Goal: Task Accomplishment & Management: Complete application form

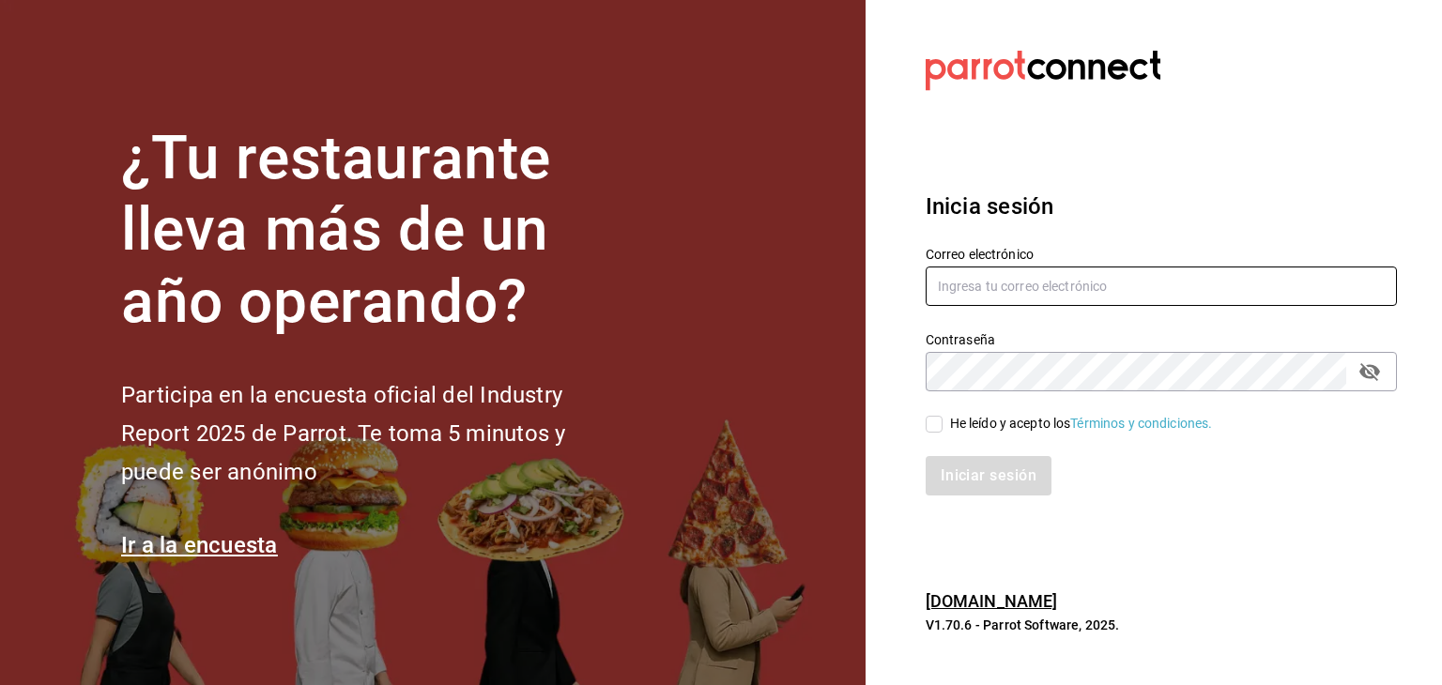
type input "[EMAIL_ADDRESS][DOMAIN_NAME]"
click at [929, 421] on input "He leído y acepto los Términos y condiciones." at bounding box center [934, 424] width 17 height 17
checkbox input "true"
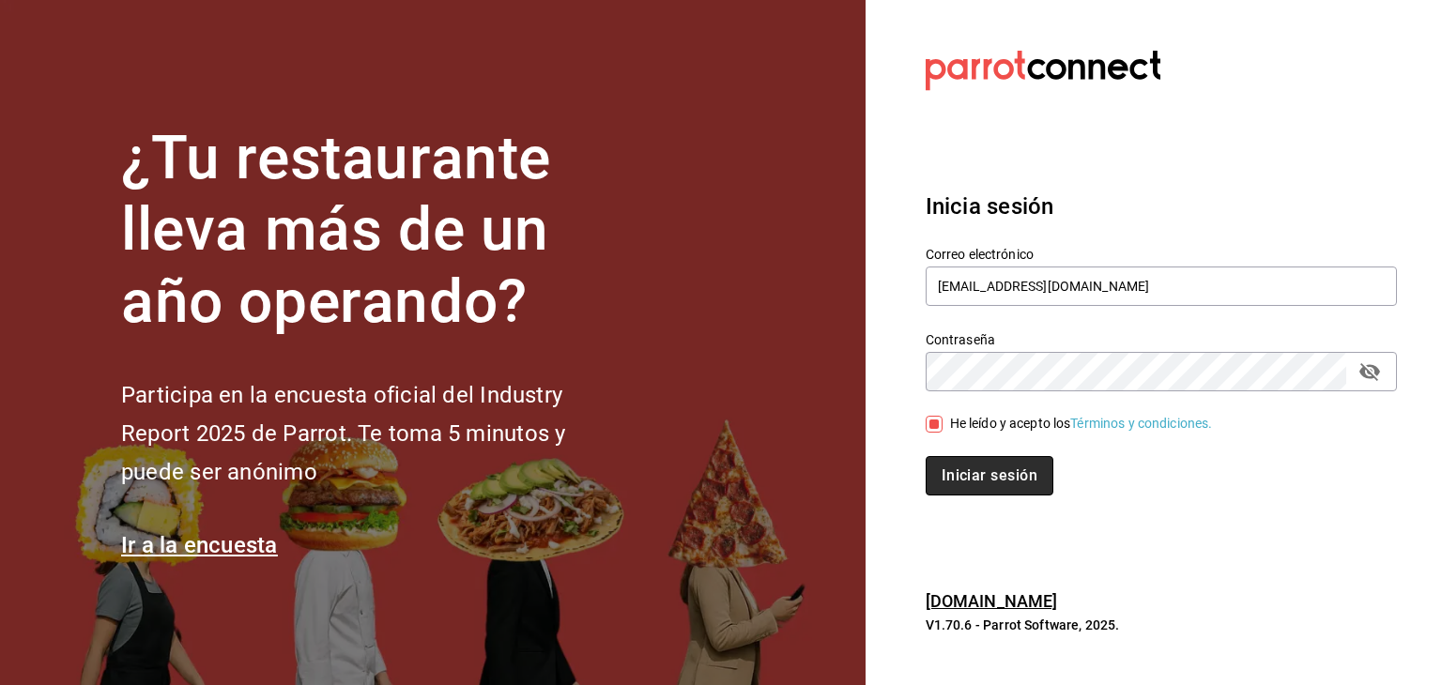
click at [989, 478] on button "Iniciar sesión" at bounding box center [990, 475] width 128 height 39
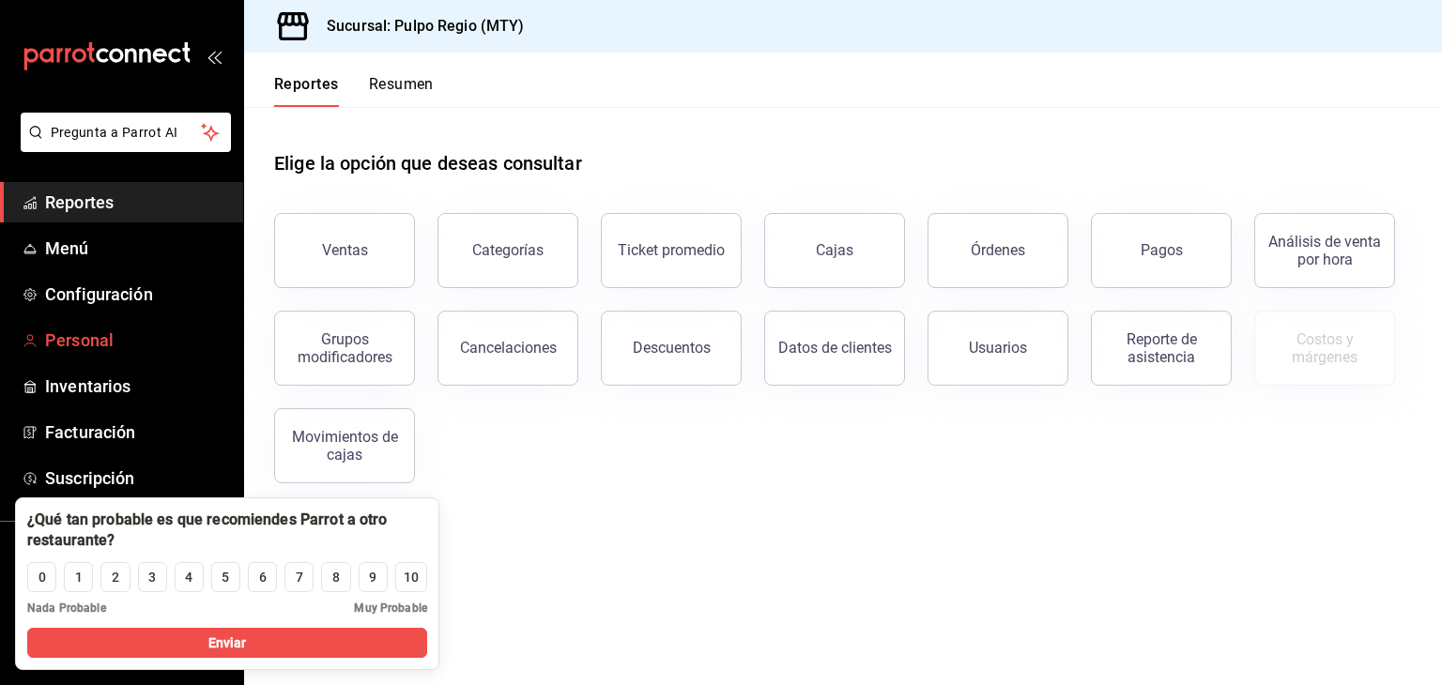
click at [121, 343] on span "Personal" at bounding box center [136, 340] width 183 height 25
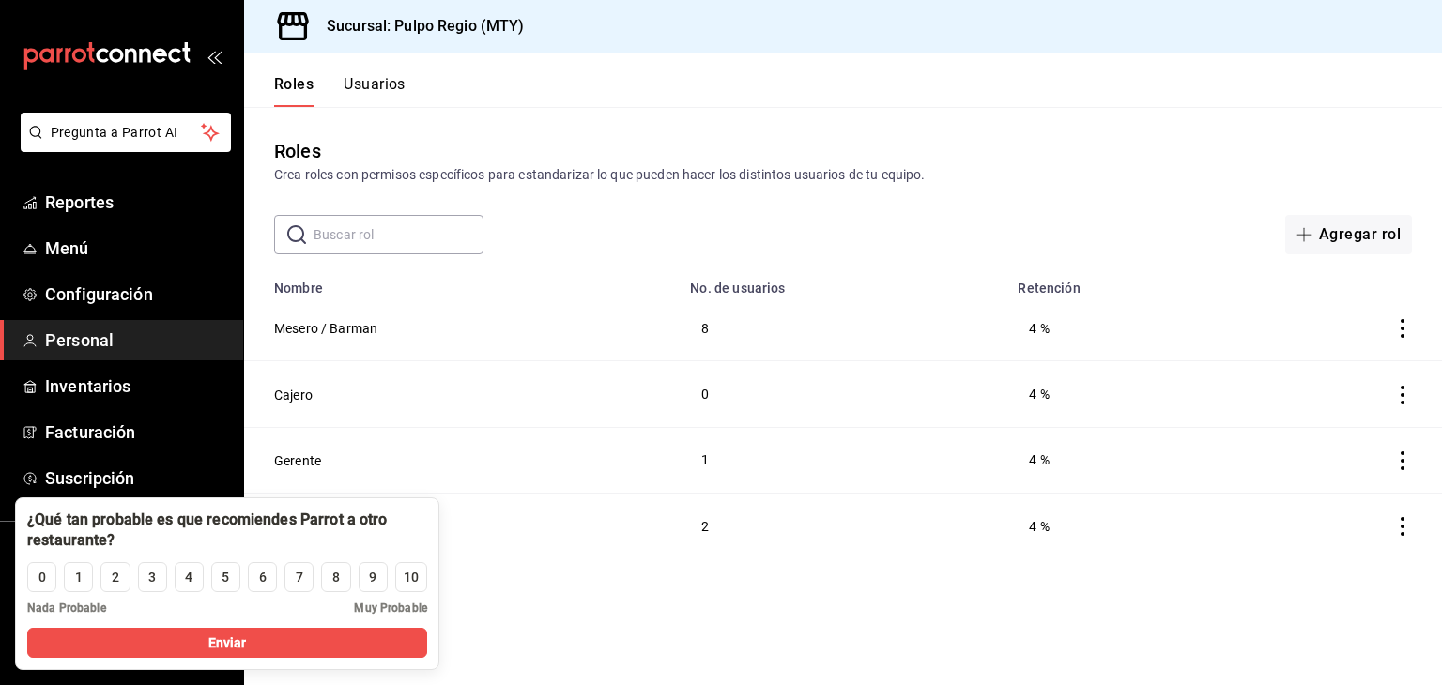
click at [392, 85] on button "Usuarios" at bounding box center [375, 91] width 62 height 32
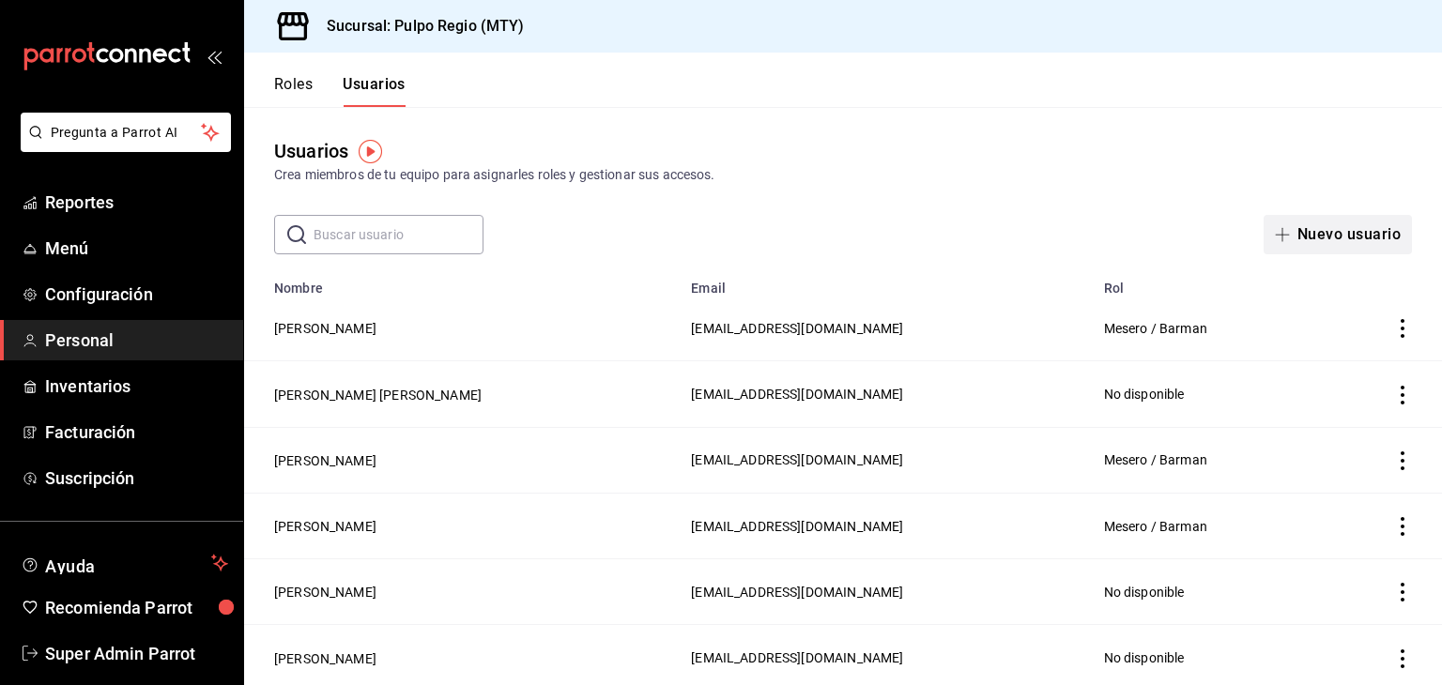
click at [1310, 237] on button "Nuevo usuario" at bounding box center [1338, 234] width 148 height 39
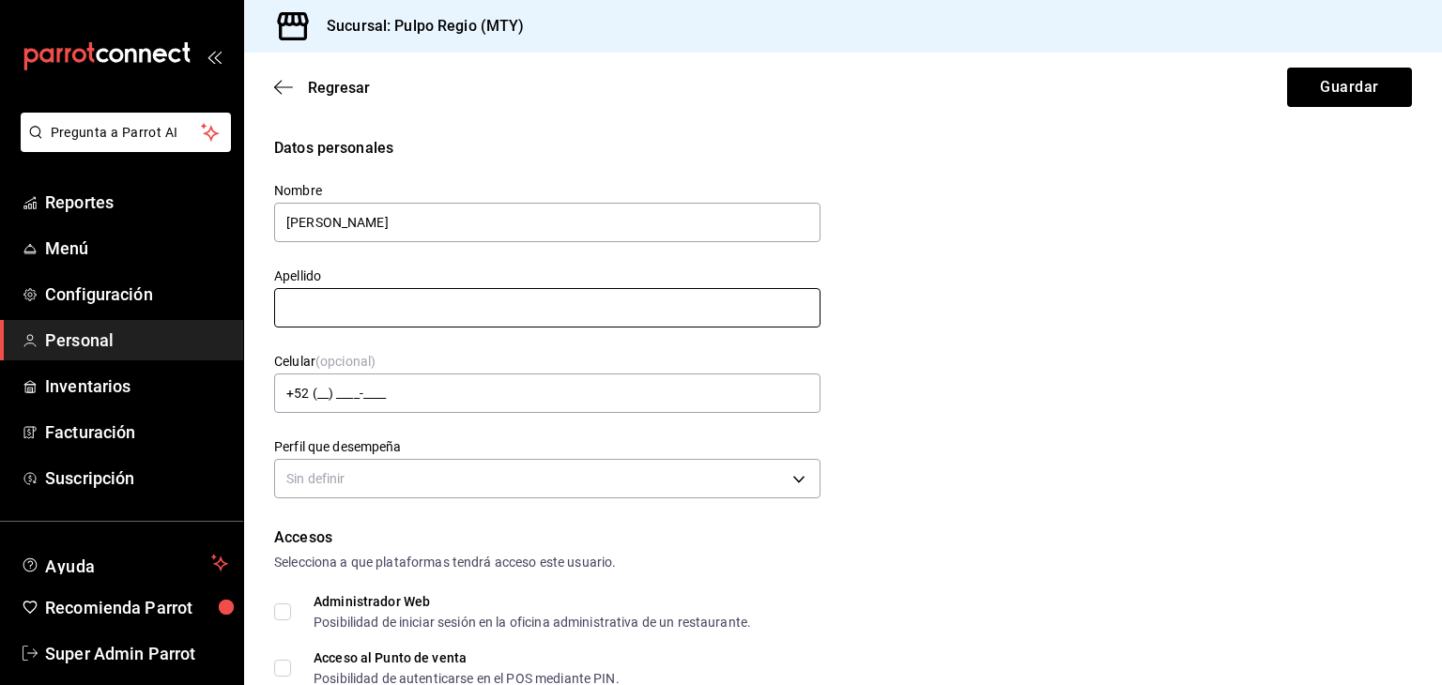
type input "[PERSON_NAME]"
click at [442, 311] on input "text" at bounding box center [547, 307] width 546 height 39
click at [295, 307] on input "Todríguez" at bounding box center [547, 307] width 546 height 39
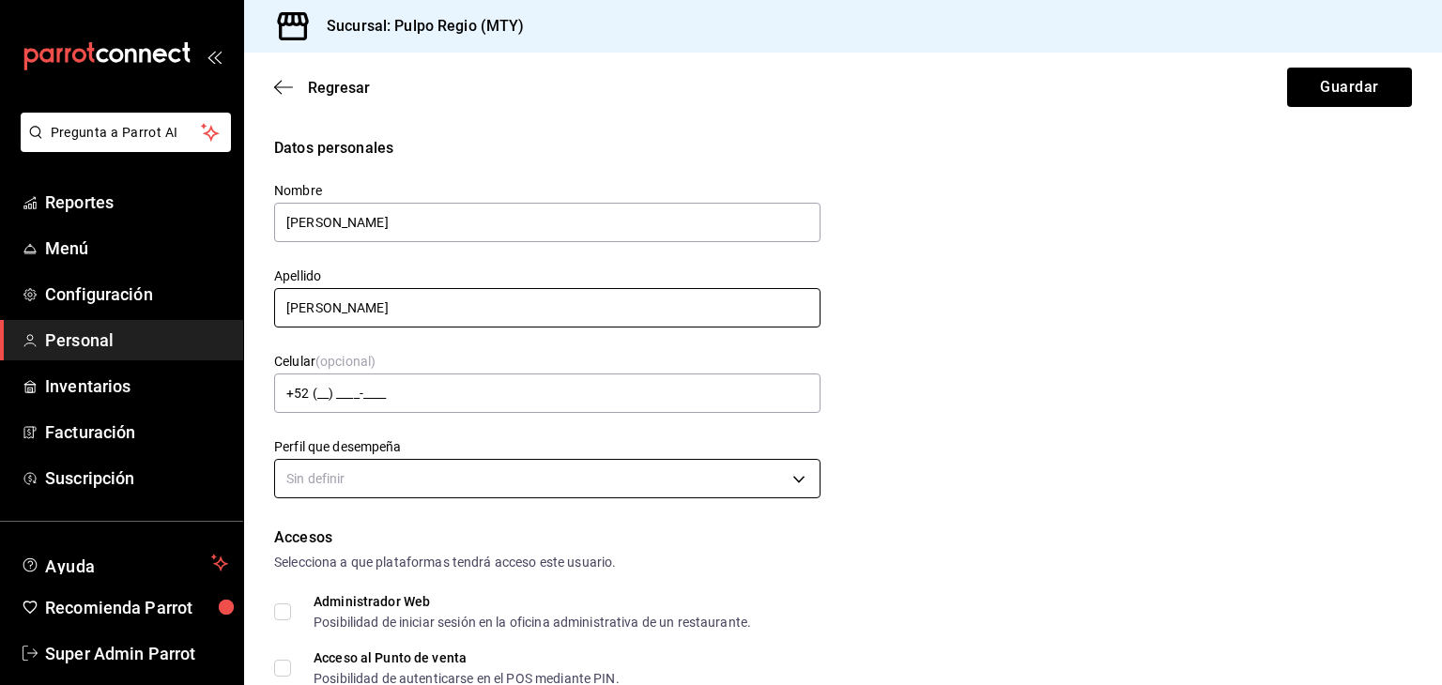
type input "[PERSON_NAME]"
click at [378, 478] on body "Pregunta a Parrot AI Reportes Menú Configuración Personal Inventarios Facturaci…" at bounding box center [721, 342] width 1442 height 685
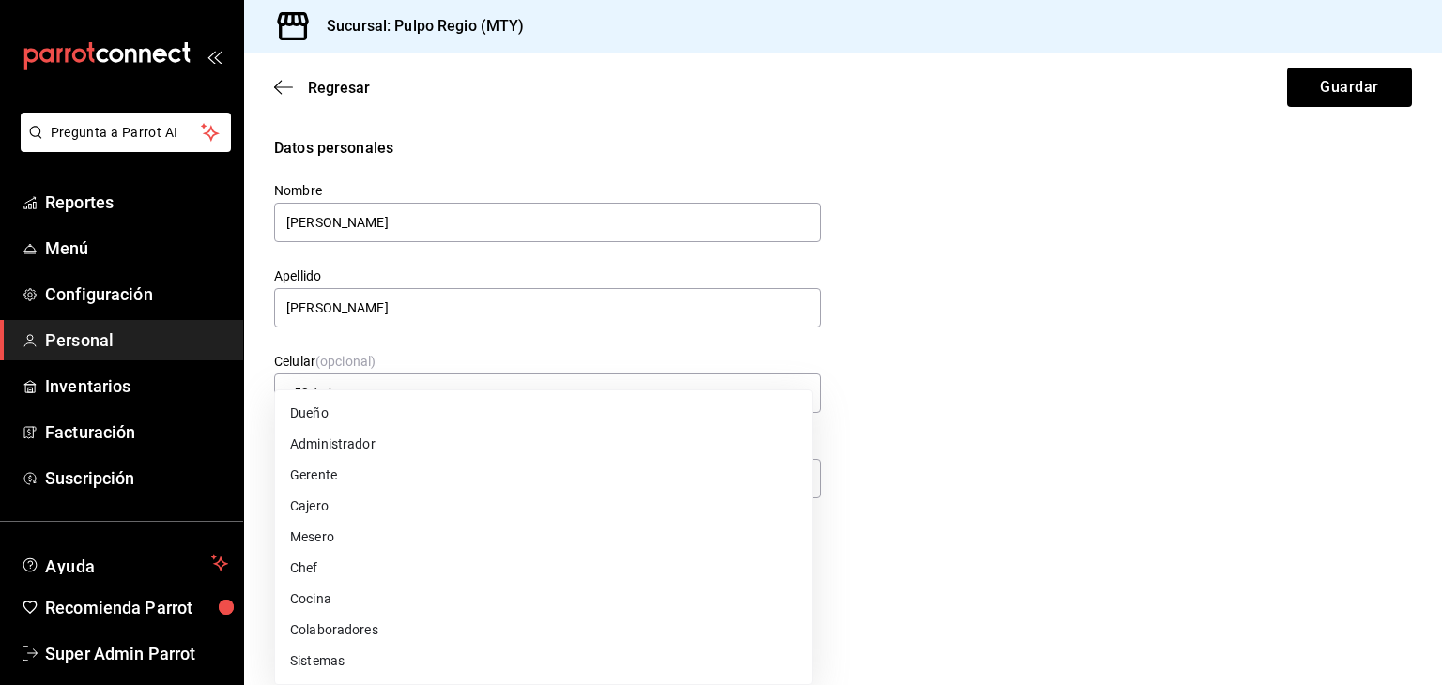
click at [325, 540] on li "Mesero" at bounding box center [543, 537] width 537 height 31
type input "WAITER"
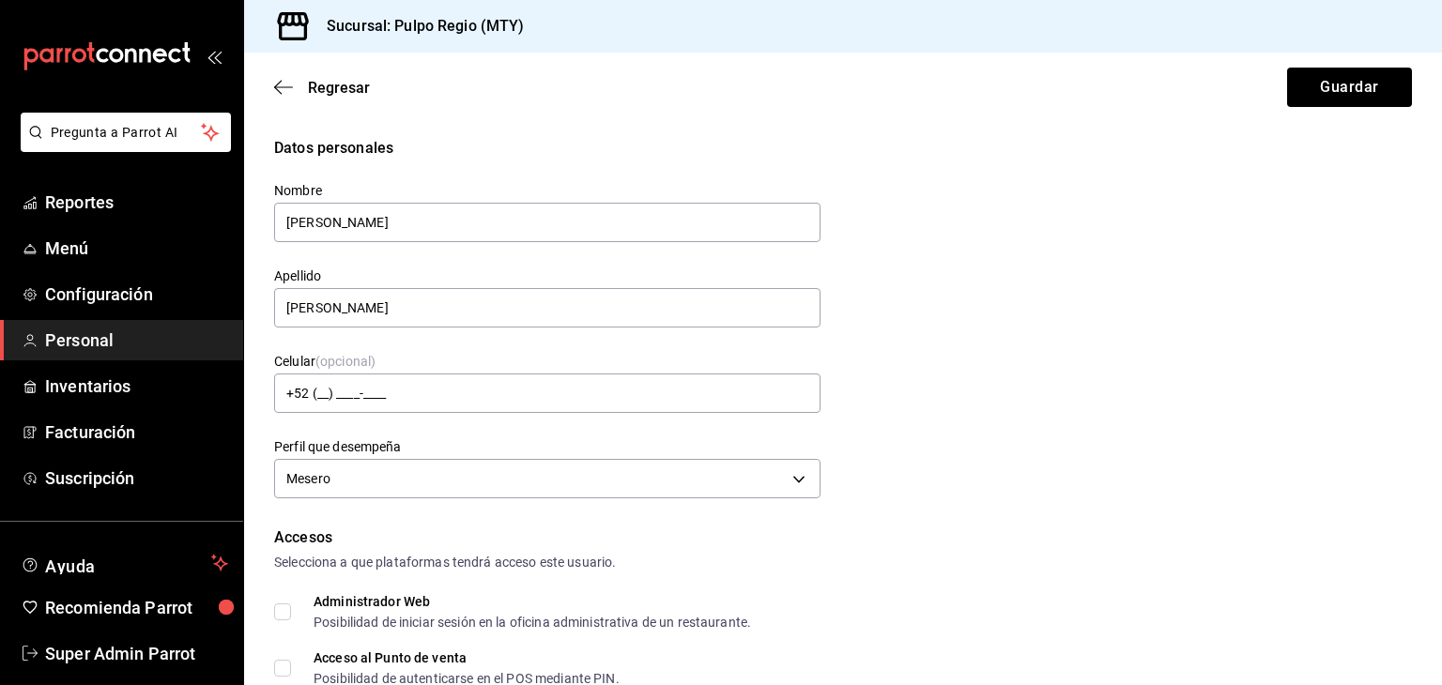
click at [1102, 434] on div "Datos personales Nombre [PERSON_NAME] Apellido [PERSON_NAME] Celular (opcional)…" at bounding box center [843, 320] width 1138 height 367
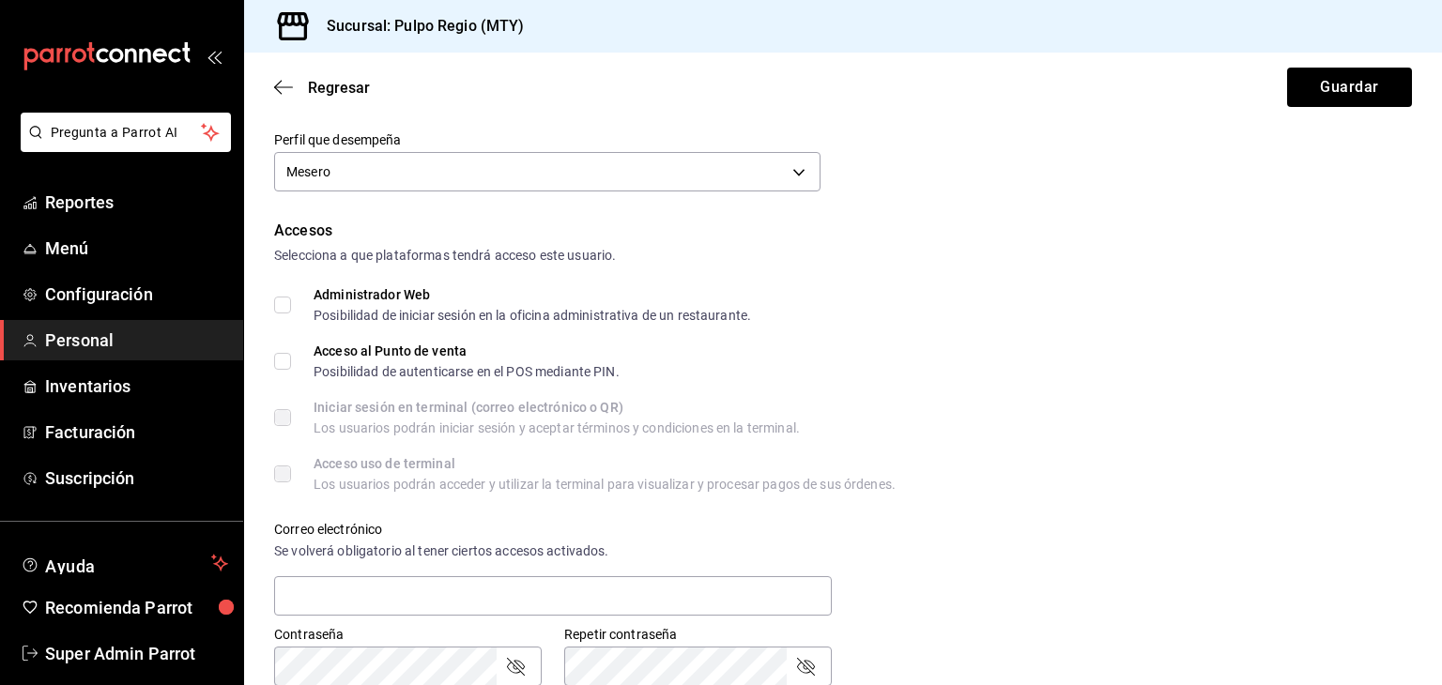
scroll to position [344, 0]
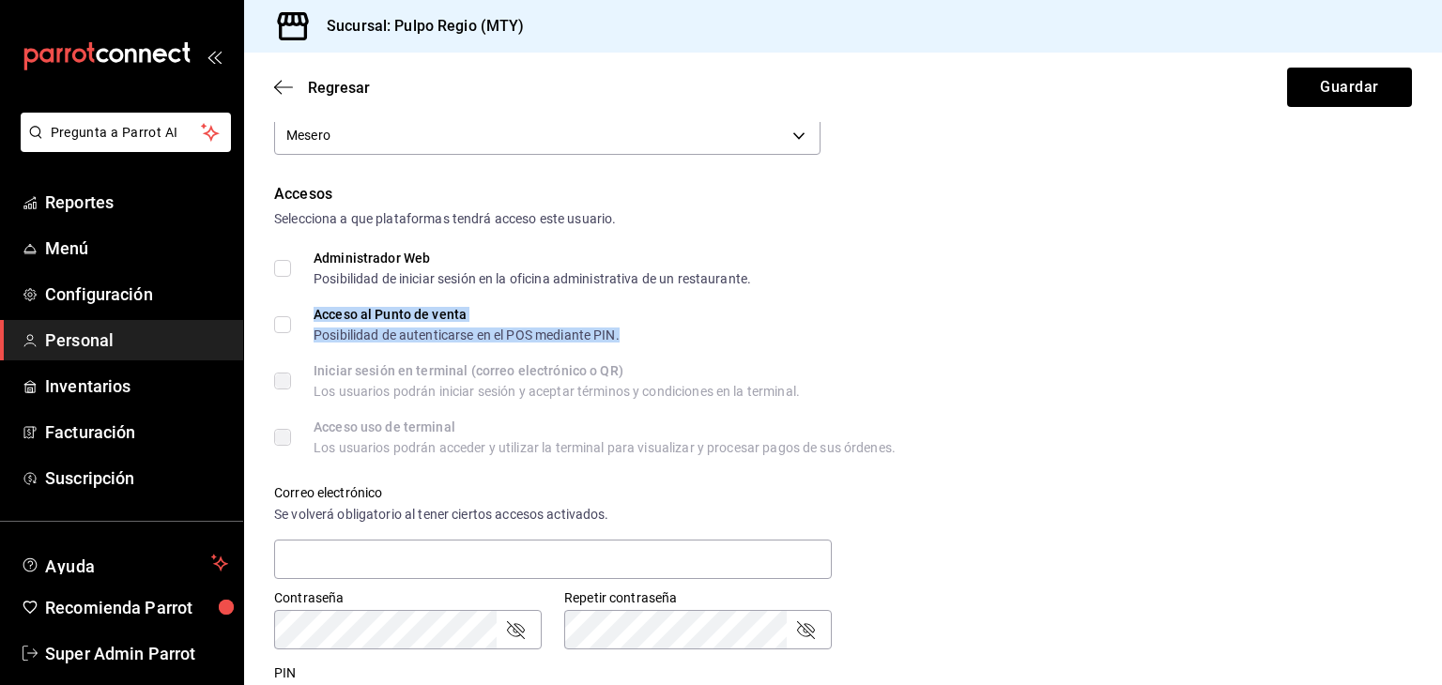
click at [352, 319] on div "Acceso al Punto de venta" at bounding box center [467, 314] width 306 height 13
click at [284, 316] on input "Acceso al Punto de venta Posibilidad de autenticarse en el POS mediante PIN." at bounding box center [282, 324] width 17 height 17
checkbox input "true"
click at [852, 403] on div "Accesos Selecciona a que plataformas tendrá acceso este usuario. Administrador …" at bounding box center [843, 455] width 1138 height 544
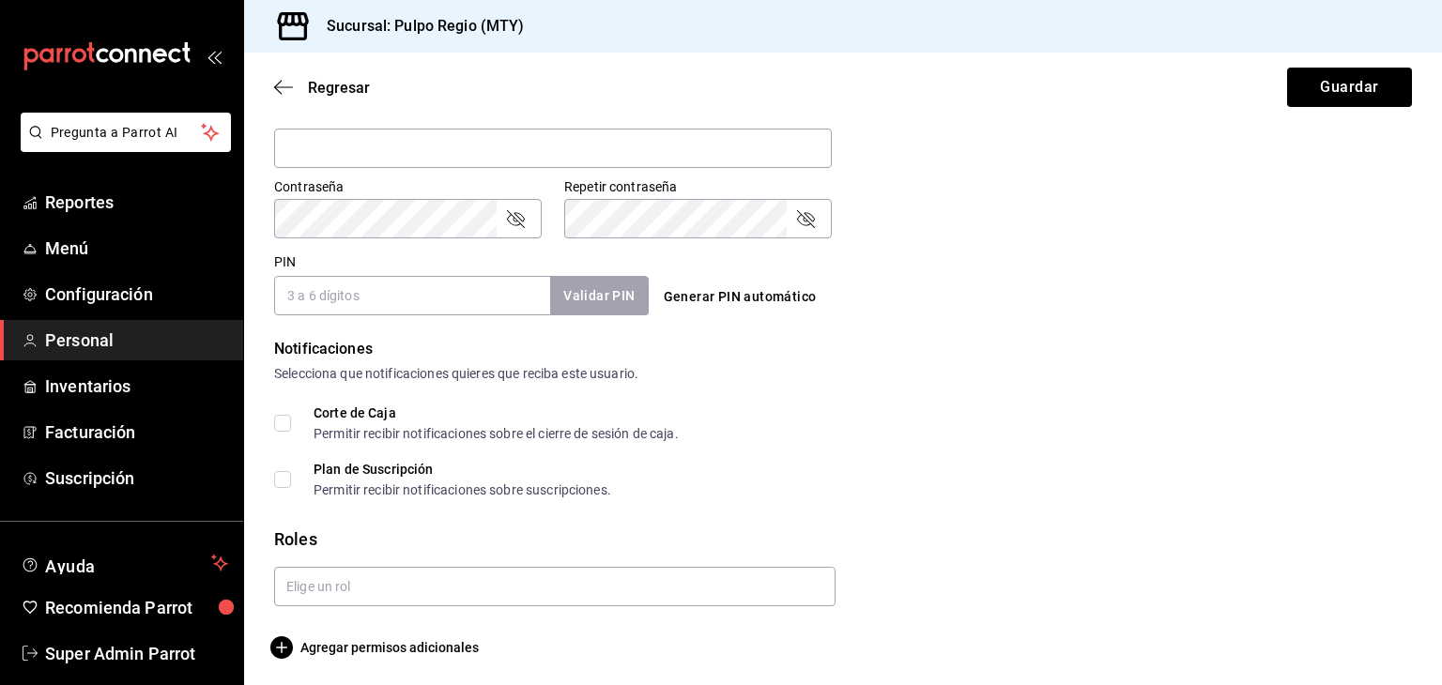
scroll to position [758, 0]
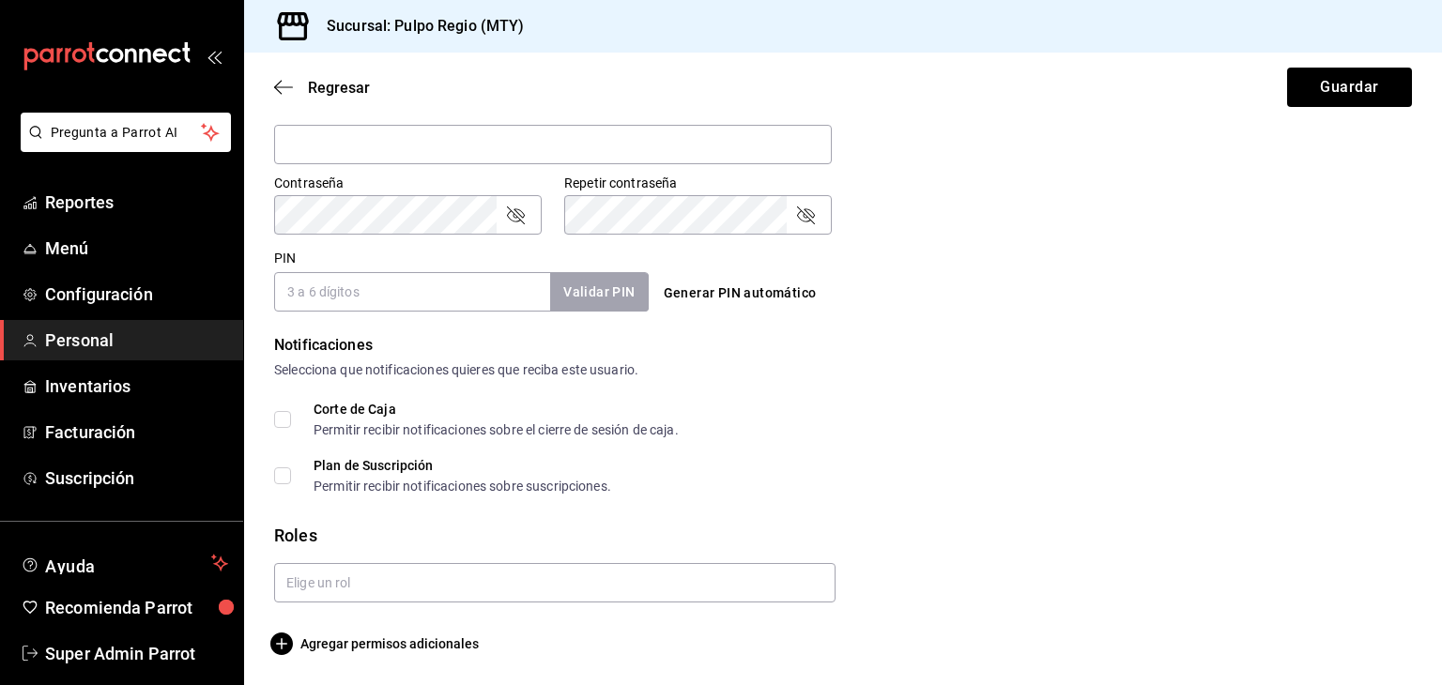
click at [444, 282] on input "PIN" at bounding box center [412, 291] width 276 height 39
type input "2810"
click at [605, 289] on button "Validar PIN" at bounding box center [598, 292] width 100 height 40
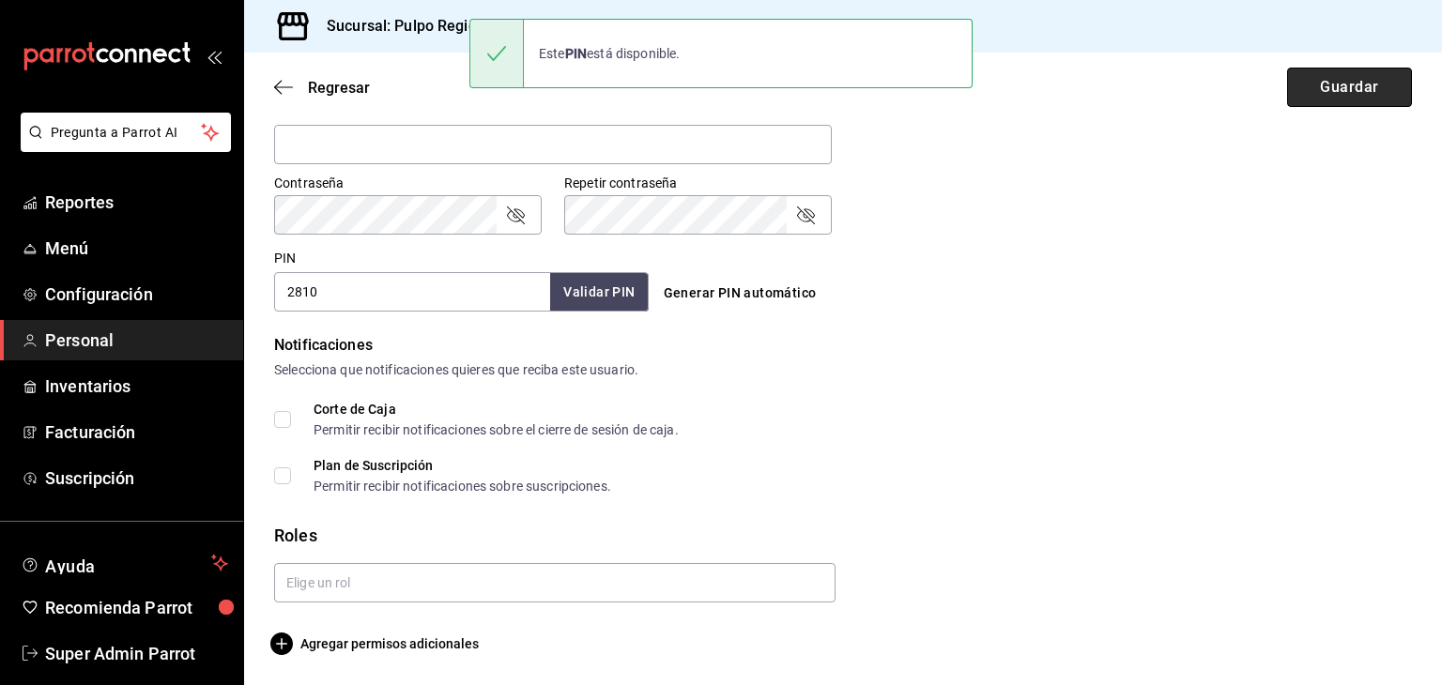
click at [1347, 80] on button "Guardar" at bounding box center [1349, 87] width 125 height 39
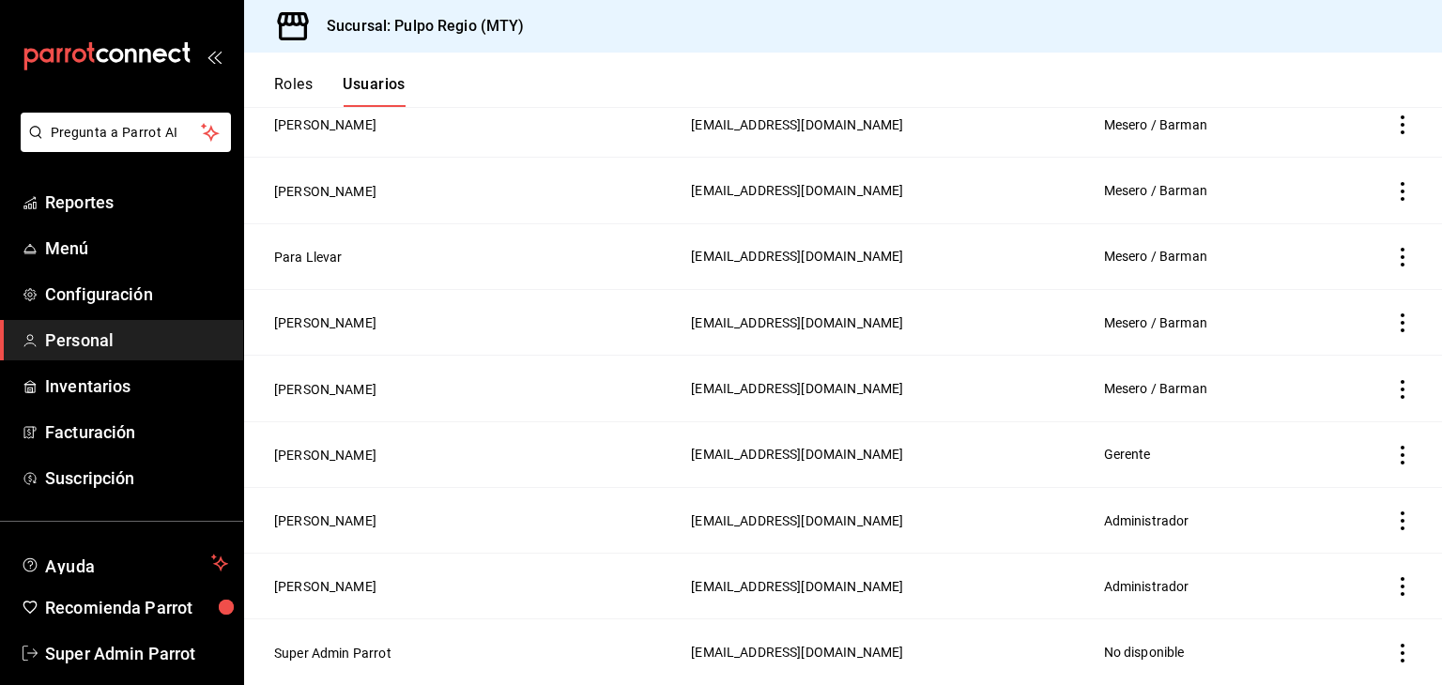
scroll to position [114, 0]
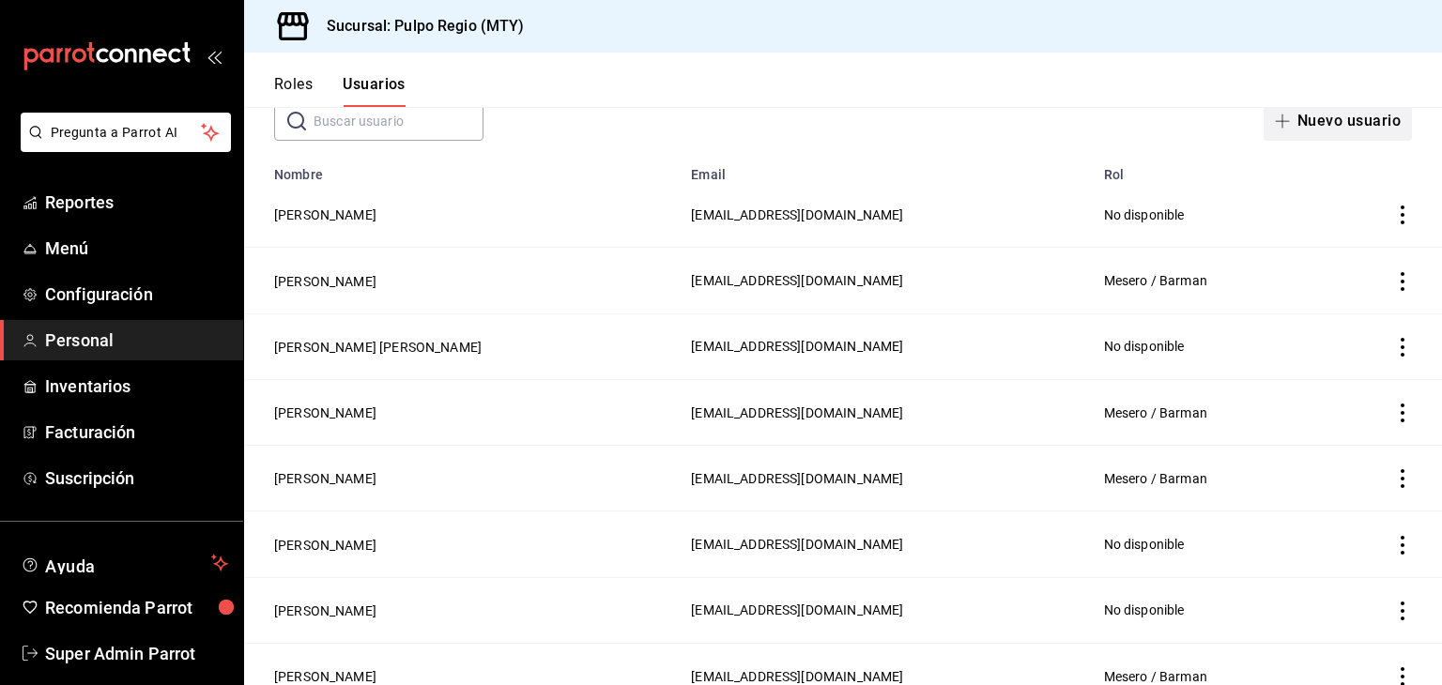
click at [1351, 126] on button "Nuevo usuario" at bounding box center [1338, 120] width 148 height 39
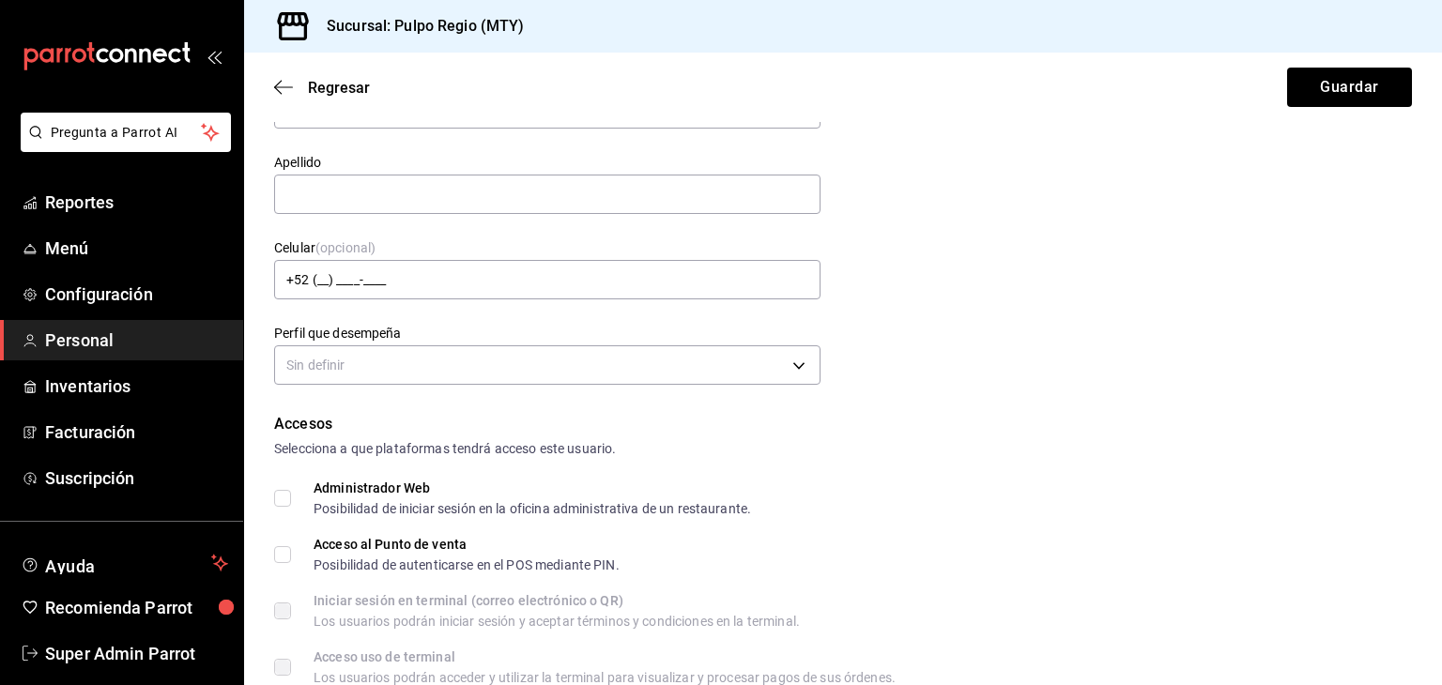
click at [1111, 207] on div "Datos personales Nombre Apellido Celular (opcional) +52 (__) ____-____ Perfil q…" at bounding box center [843, 206] width 1138 height 367
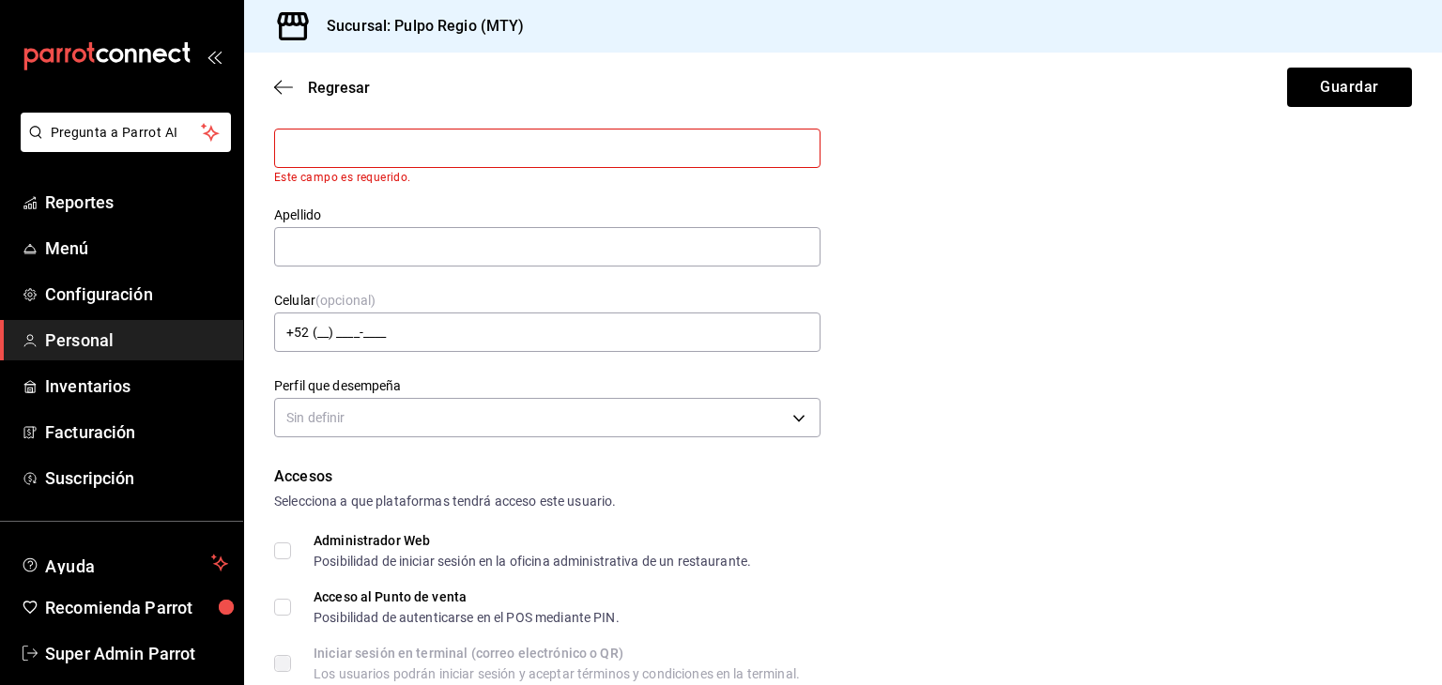
scroll to position [38, 0]
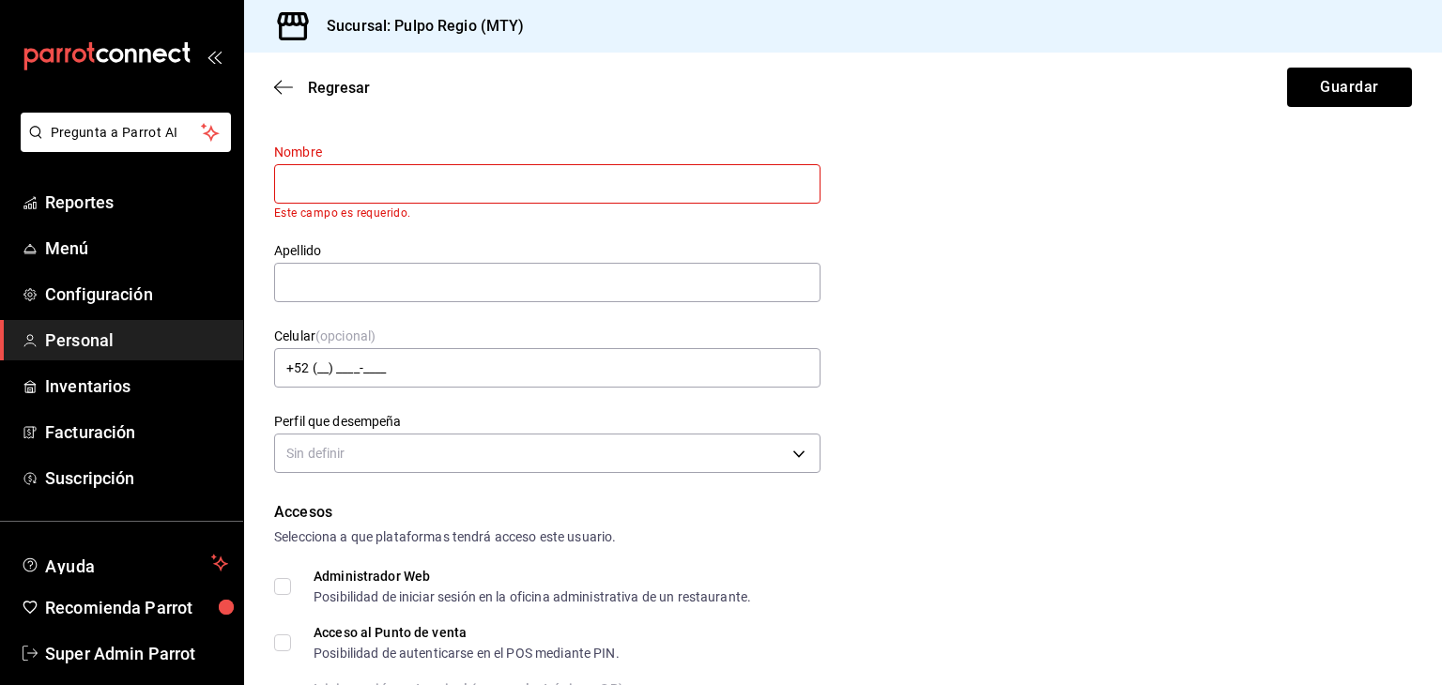
click at [296, 177] on input "text" at bounding box center [547, 183] width 546 height 39
type input "[PERSON_NAME]"
click at [339, 282] on input "text" at bounding box center [547, 282] width 546 height 39
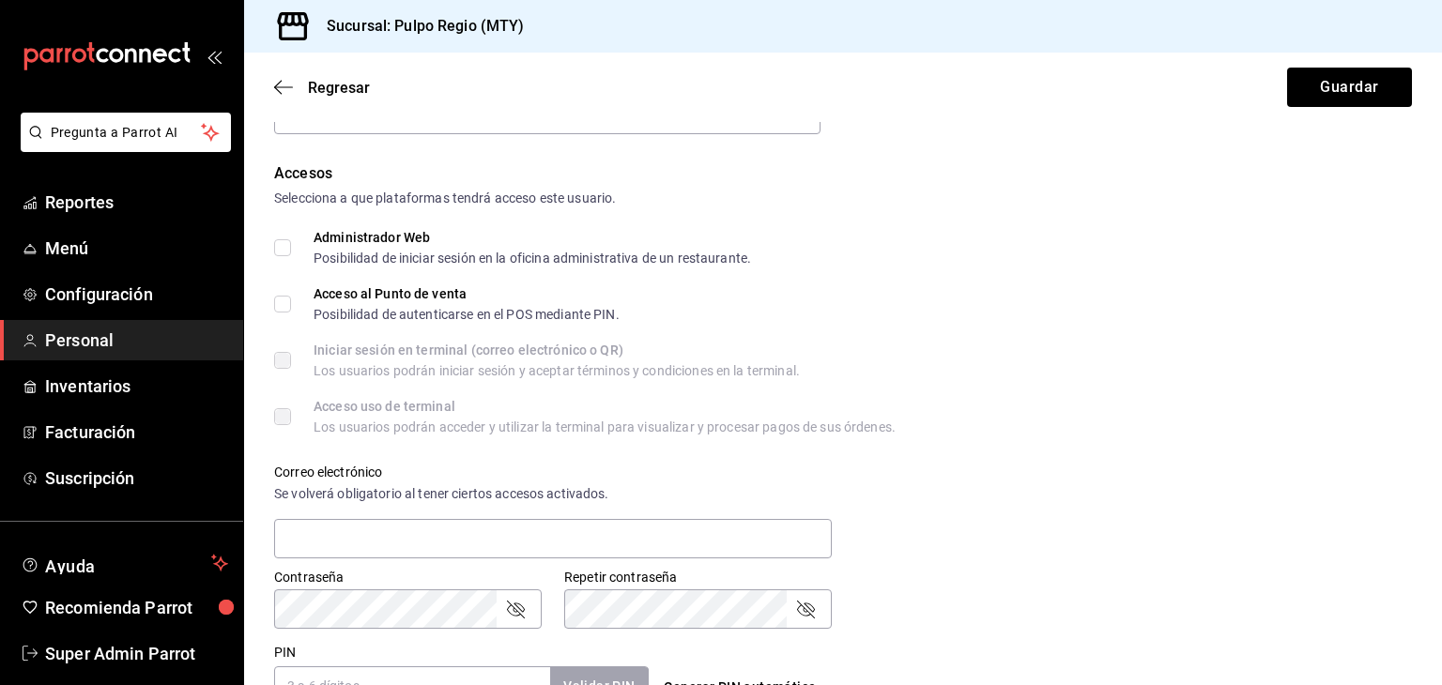
scroll to position [414, 0]
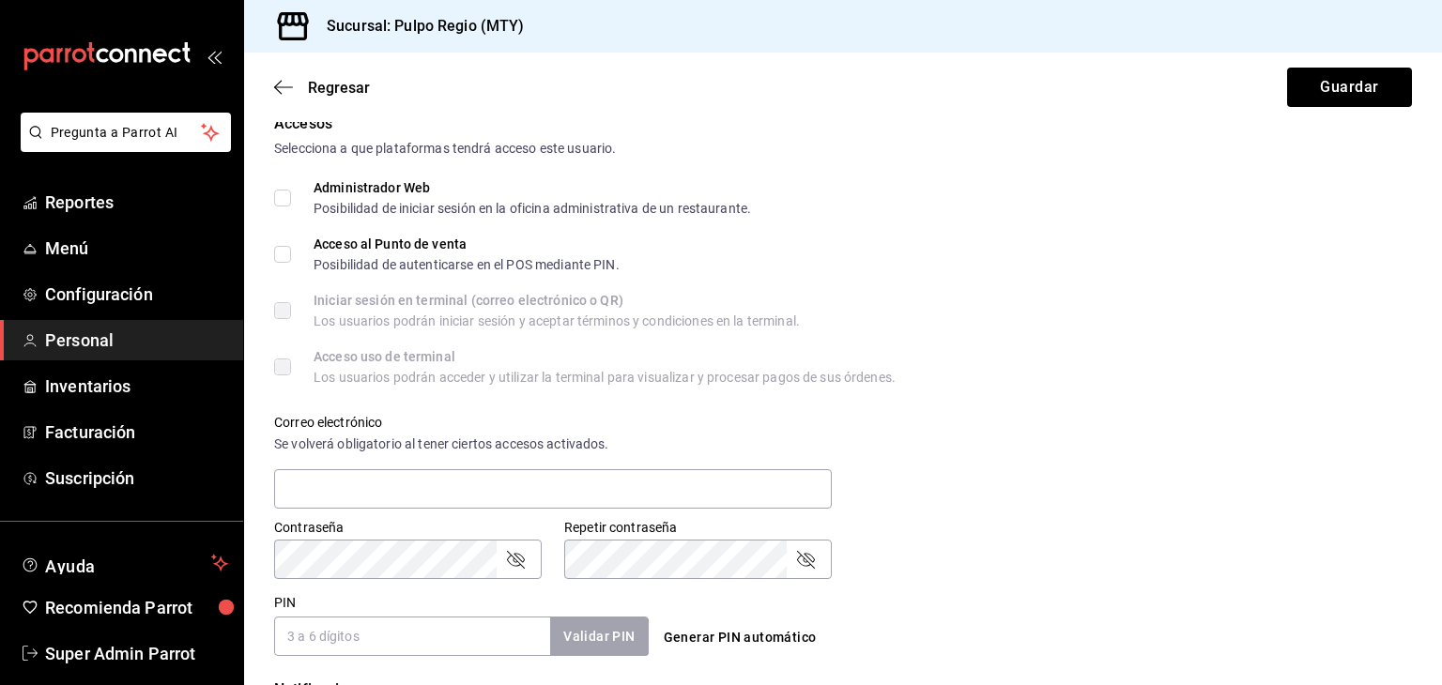
type input "[PERSON_NAME]"
click at [275, 246] on input "Acceso al Punto de venta Posibilidad de autenticarse en el POS mediante PIN." at bounding box center [282, 254] width 17 height 17
checkbox input "true"
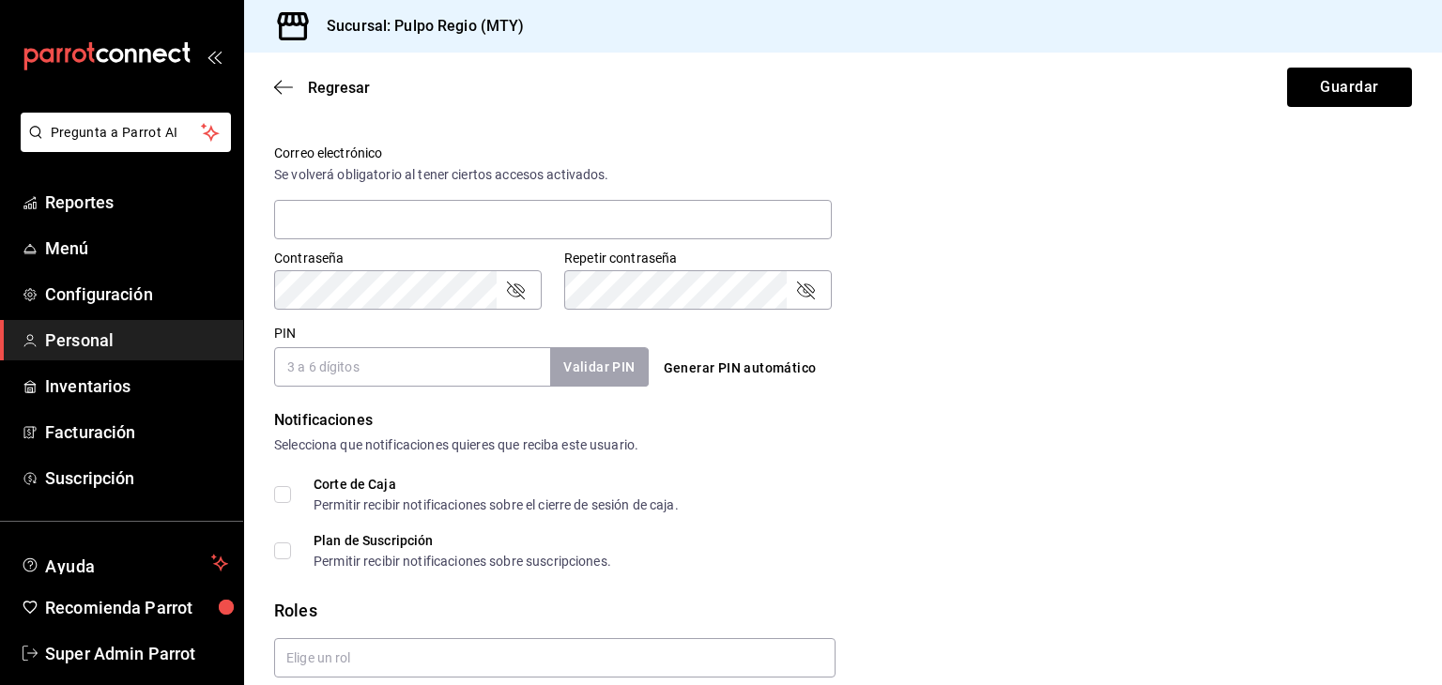
scroll to position [758, 0]
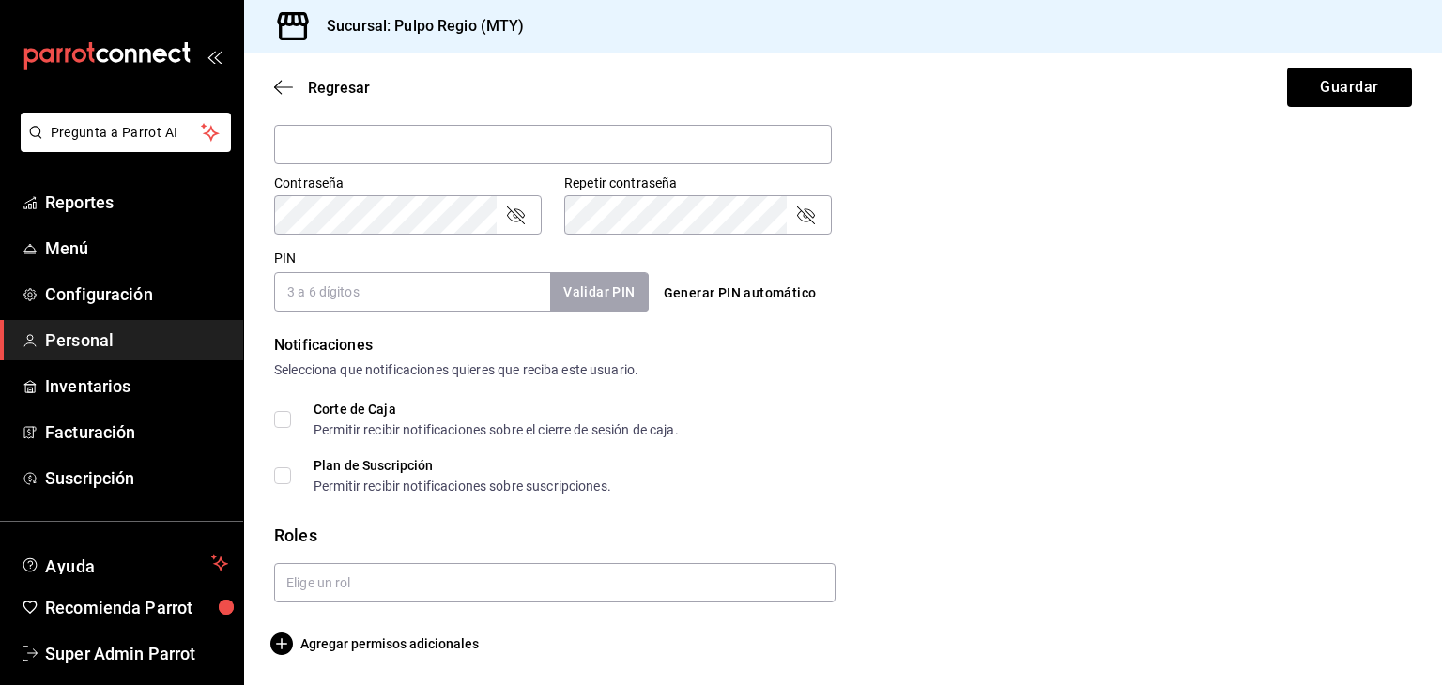
click at [368, 299] on input "PIN" at bounding box center [412, 291] width 276 height 39
click at [309, 290] on input "PIN" at bounding box center [412, 291] width 276 height 39
type input "2003"
click at [588, 297] on button "Validar PIN" at bounding box center [598, 292] width 100 height 40
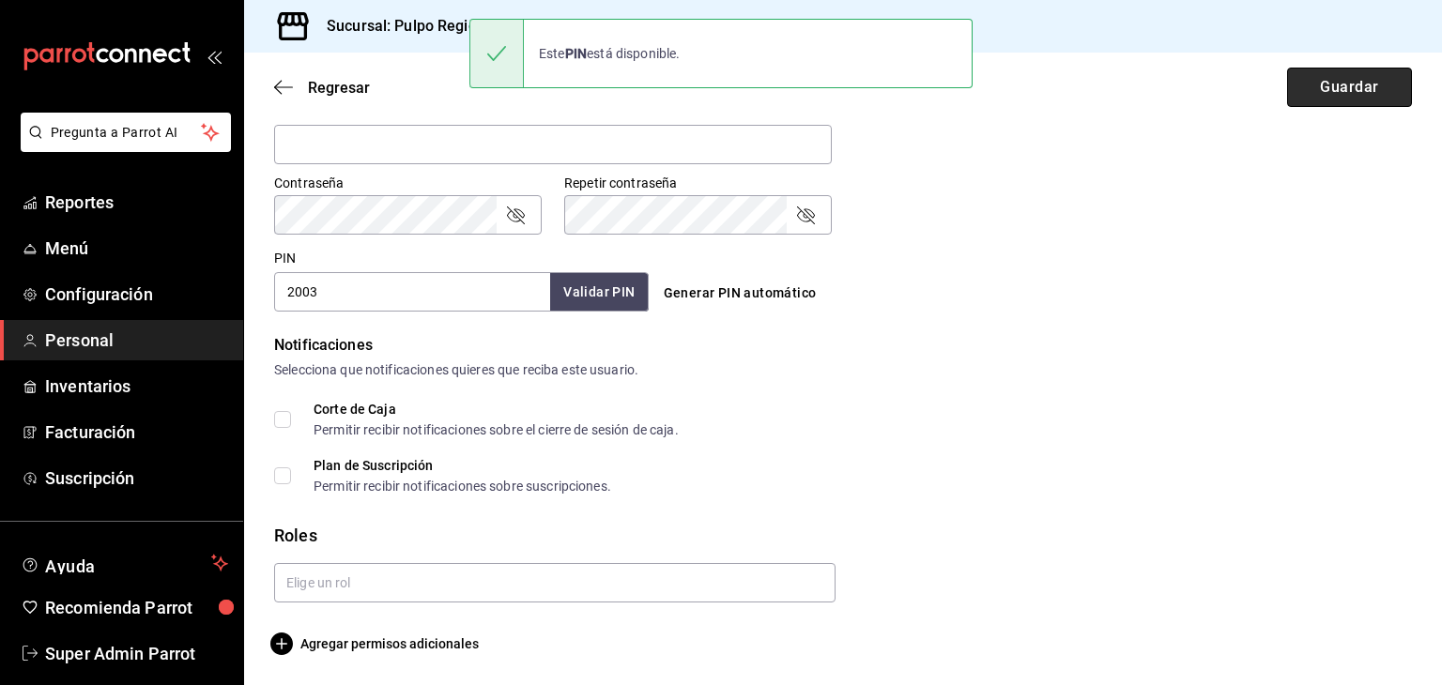
click at [1352, 99] on button "Guardar" at bounding box center [1349, 87] width 125 height 39
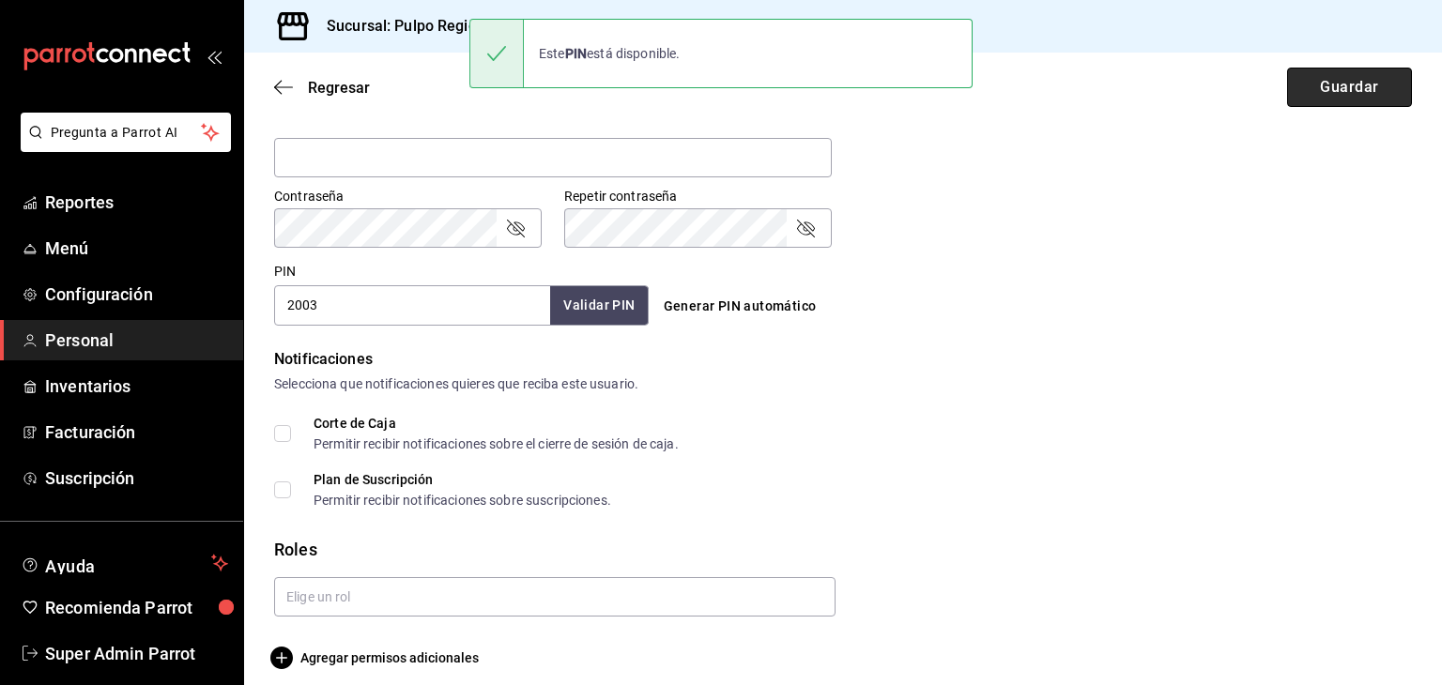
scroll to position [773, 0]
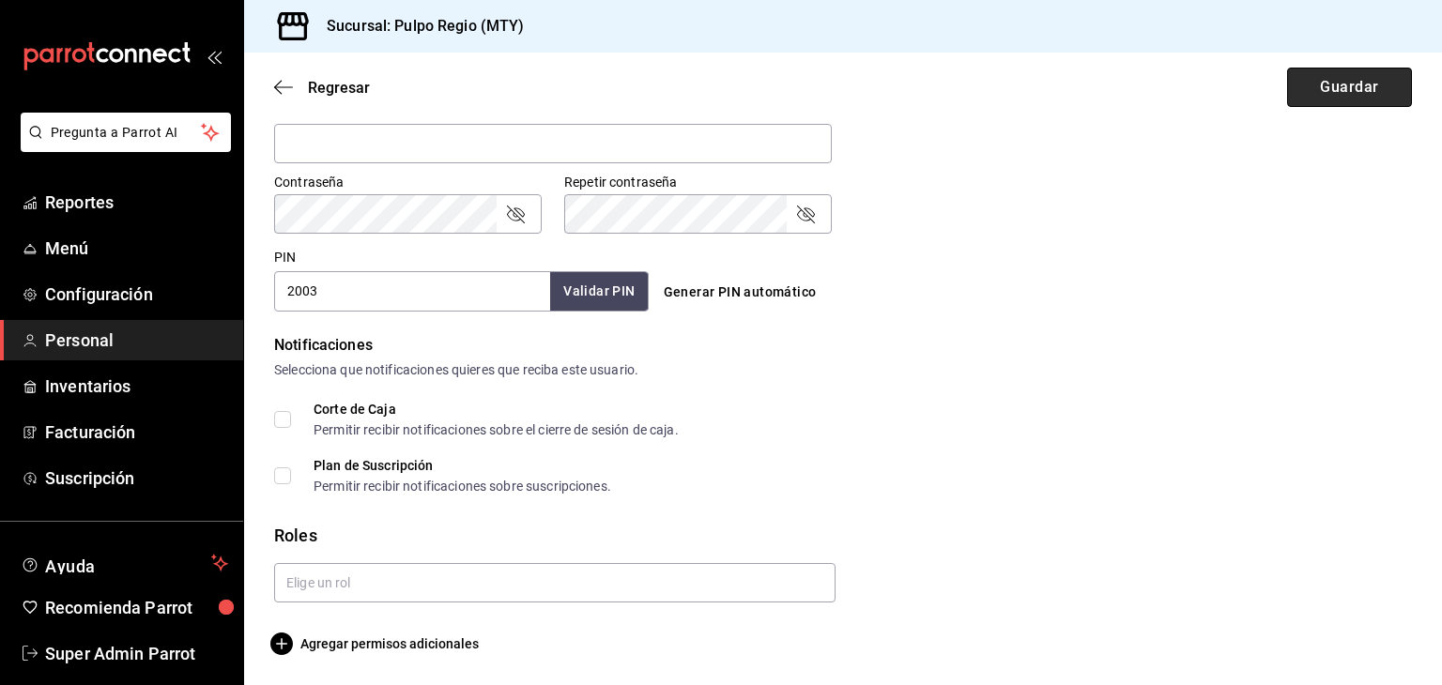
click at [1352, 99] on button "Guardar" at bounding box center [1349, 87] width 125 height 39
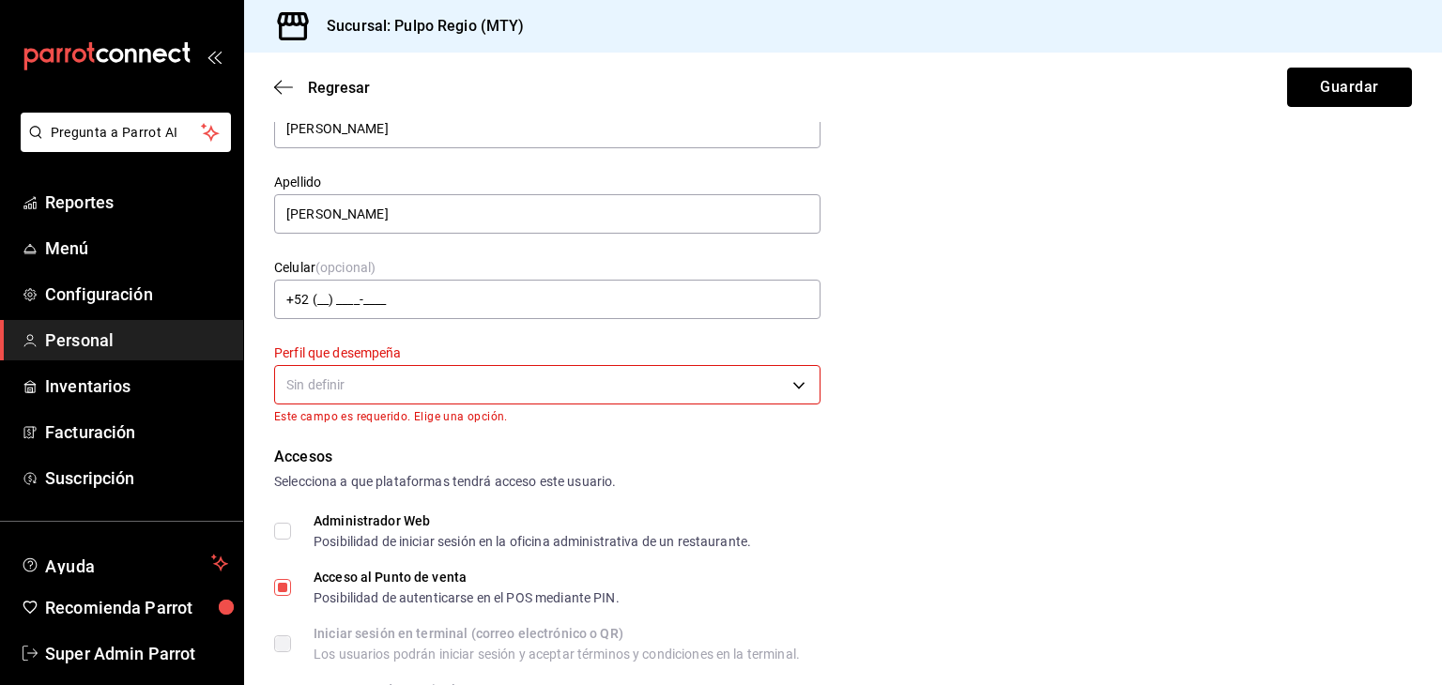
scroll to position [0, 0]
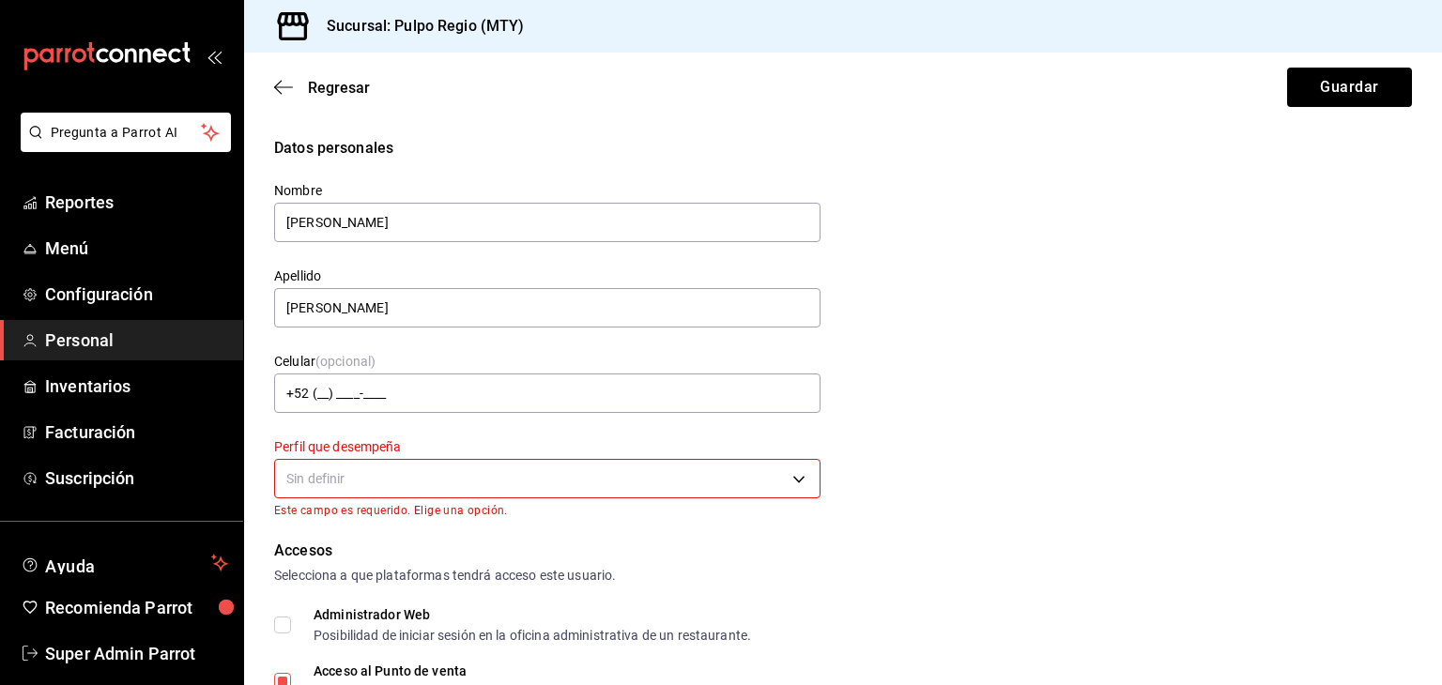
click at [597, 473] on body "Pregunta a Parrot AI Reportes Menú Configuración Personal Inventarios Facturaci…" at bounding box center [721, 342] width 1442 height 685
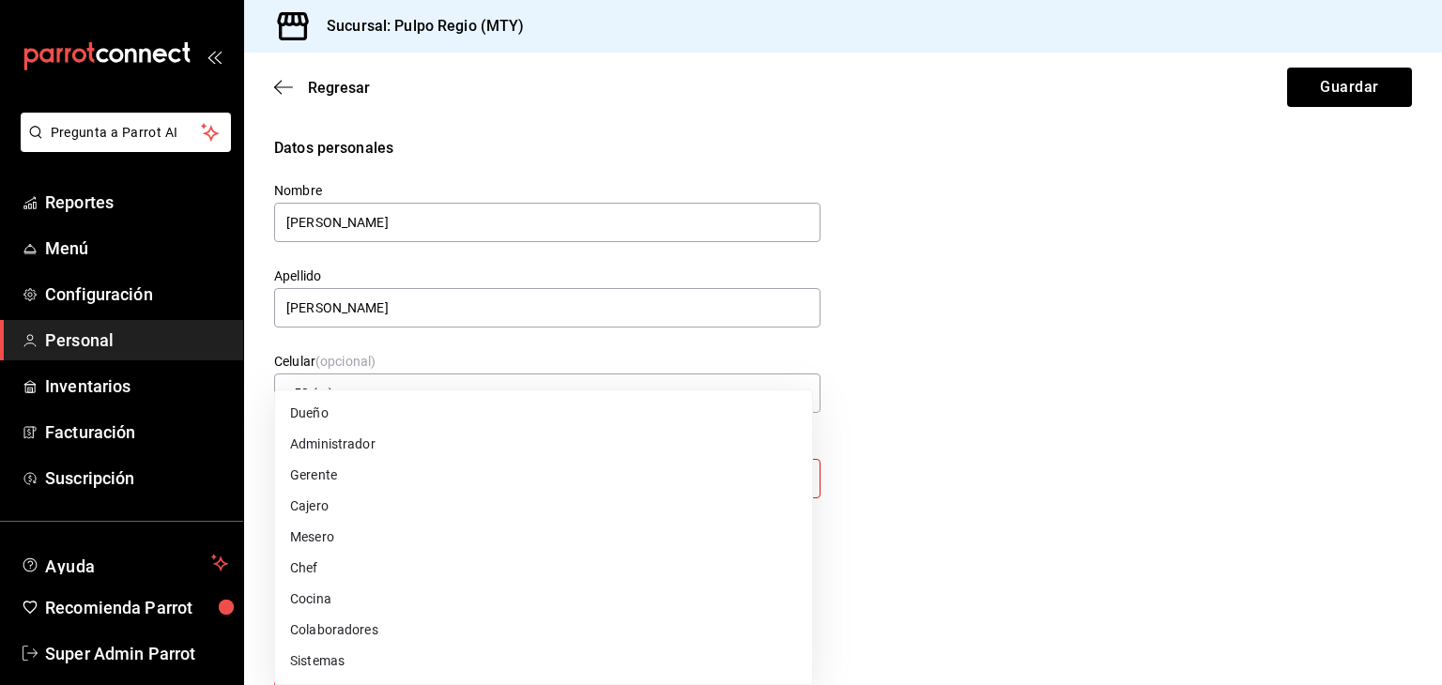
click at [567, 534] on li "Mesero" at bounding box center [543, 537] width 537 height 31
type input "WAITER"
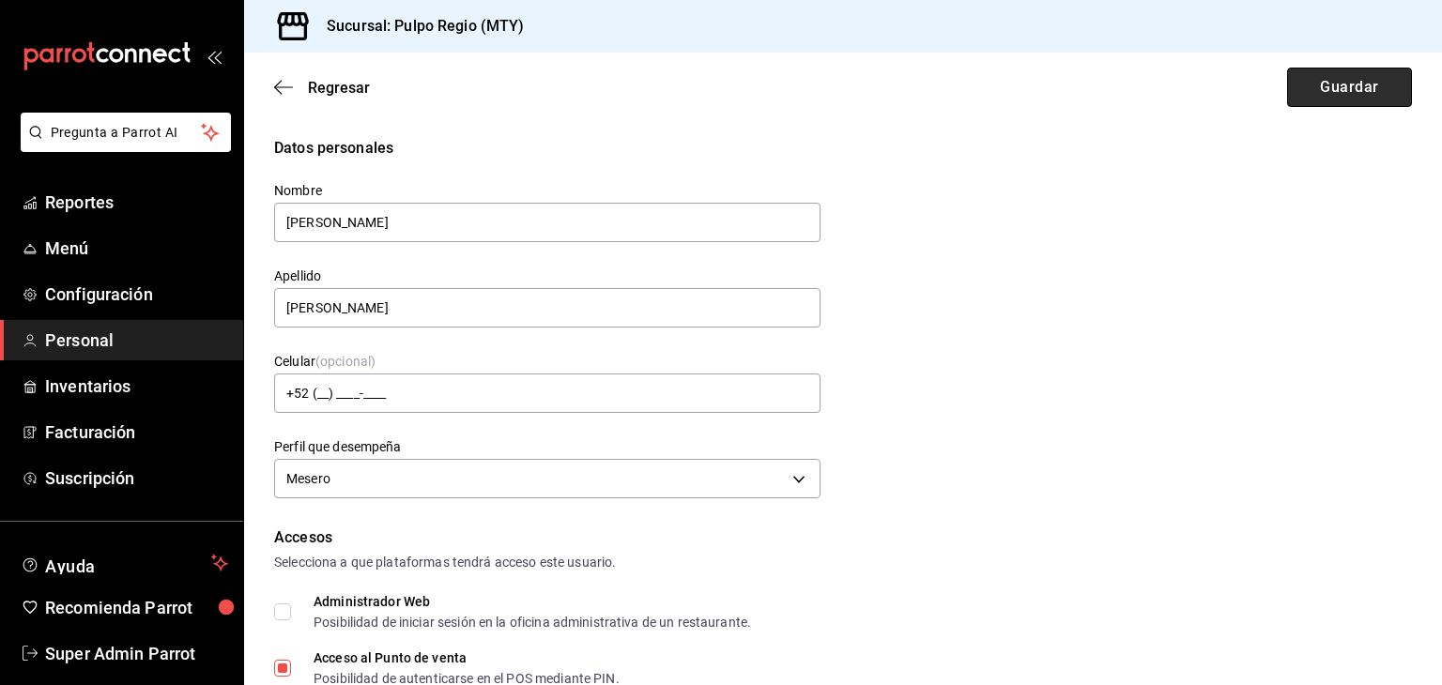
click at [1299, 80] on button "Guardar" at bounding box center [1349, 87] width 125 height 39
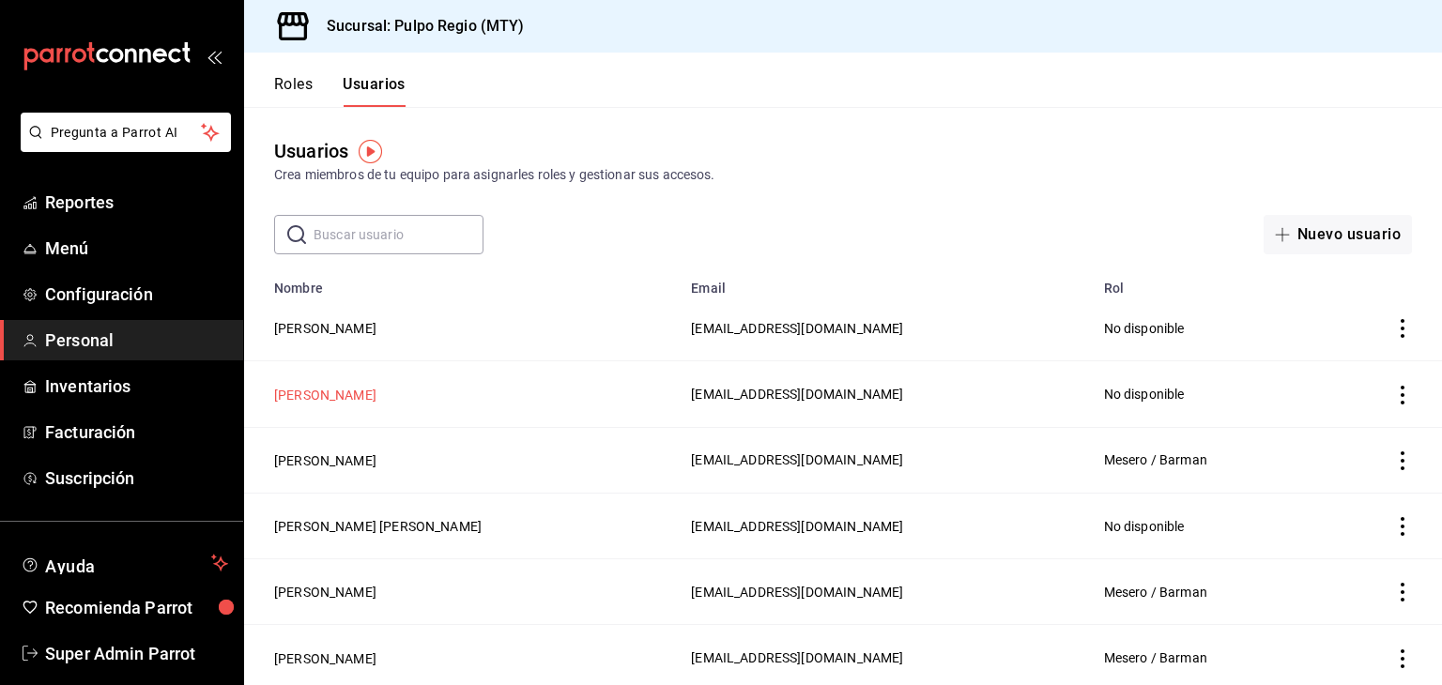
click at [346, 395] on button "[PERSON_NAME]" at bounding box center [325, 395] width 102 height 19
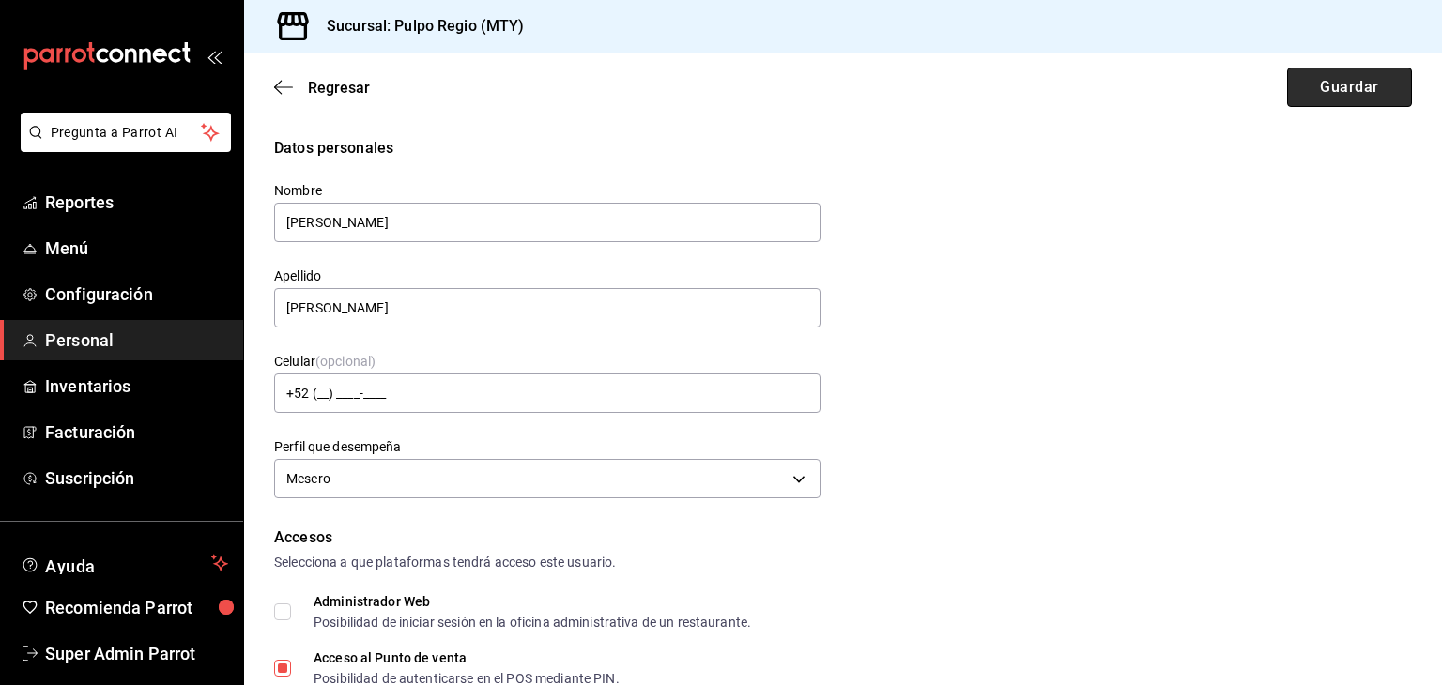
click at [1344, 91] on button "Guardar" at bounding box center [1349, 87] width 125 height 39
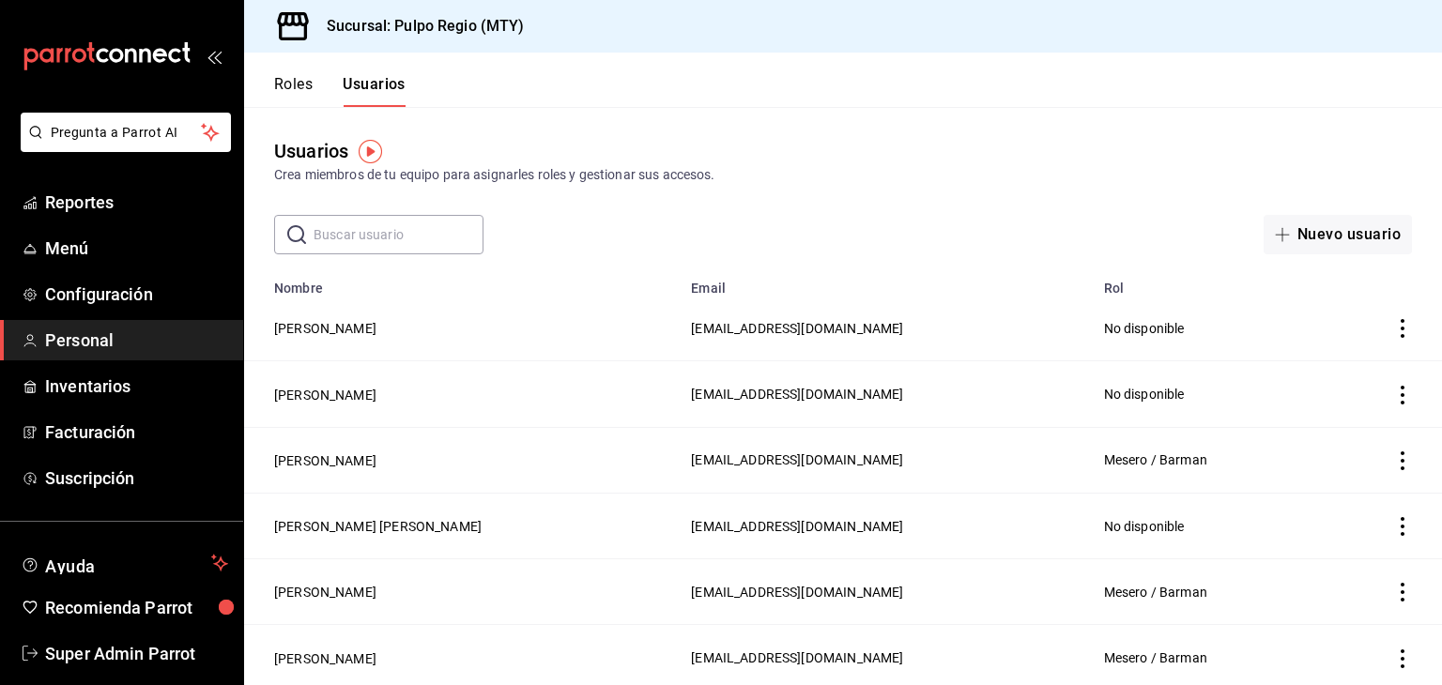
click at [1393, 590] on icon "actions" at bounding box center [1402, 592] width 19 height 19
click at [1334, 611] on span "Eliminar" at bounding box center [1304, 620] width 82 height 23
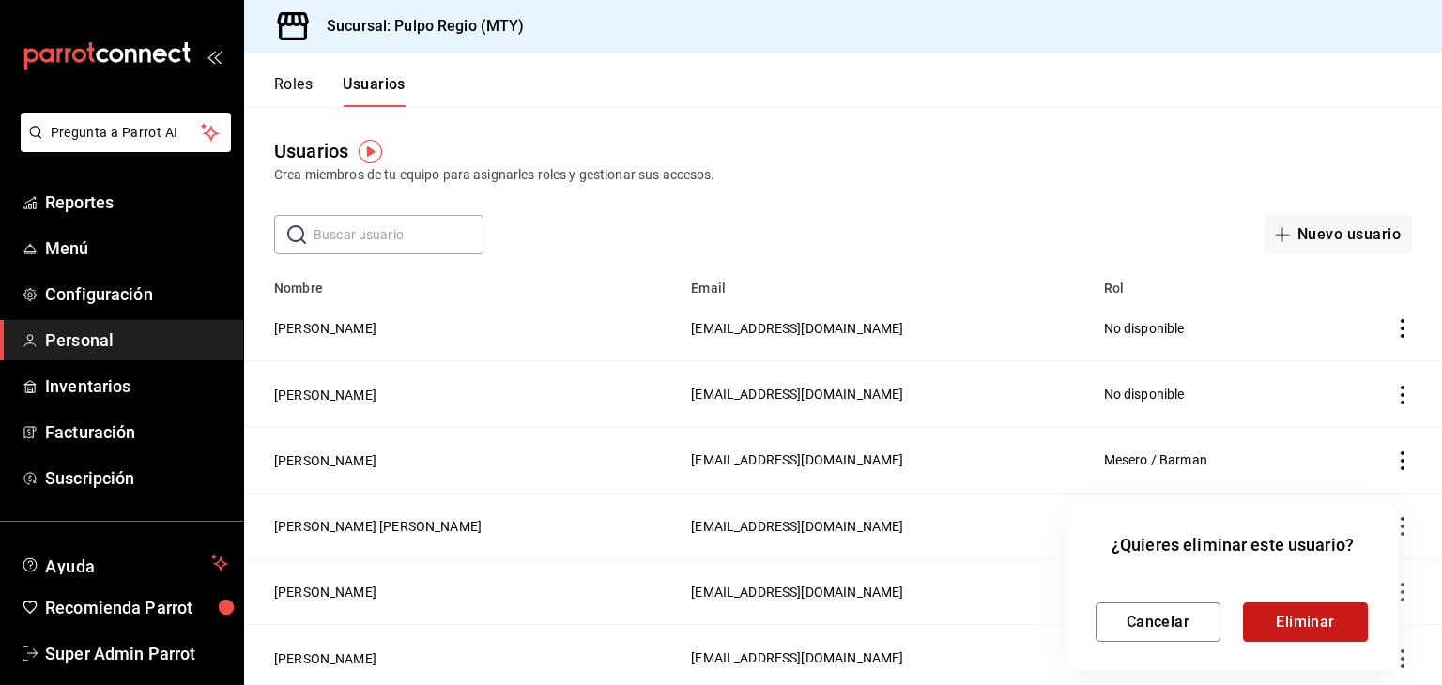
click at [1315, 620] on button "Eliminar" at bounding box center [1305, 622] width 125 height 39
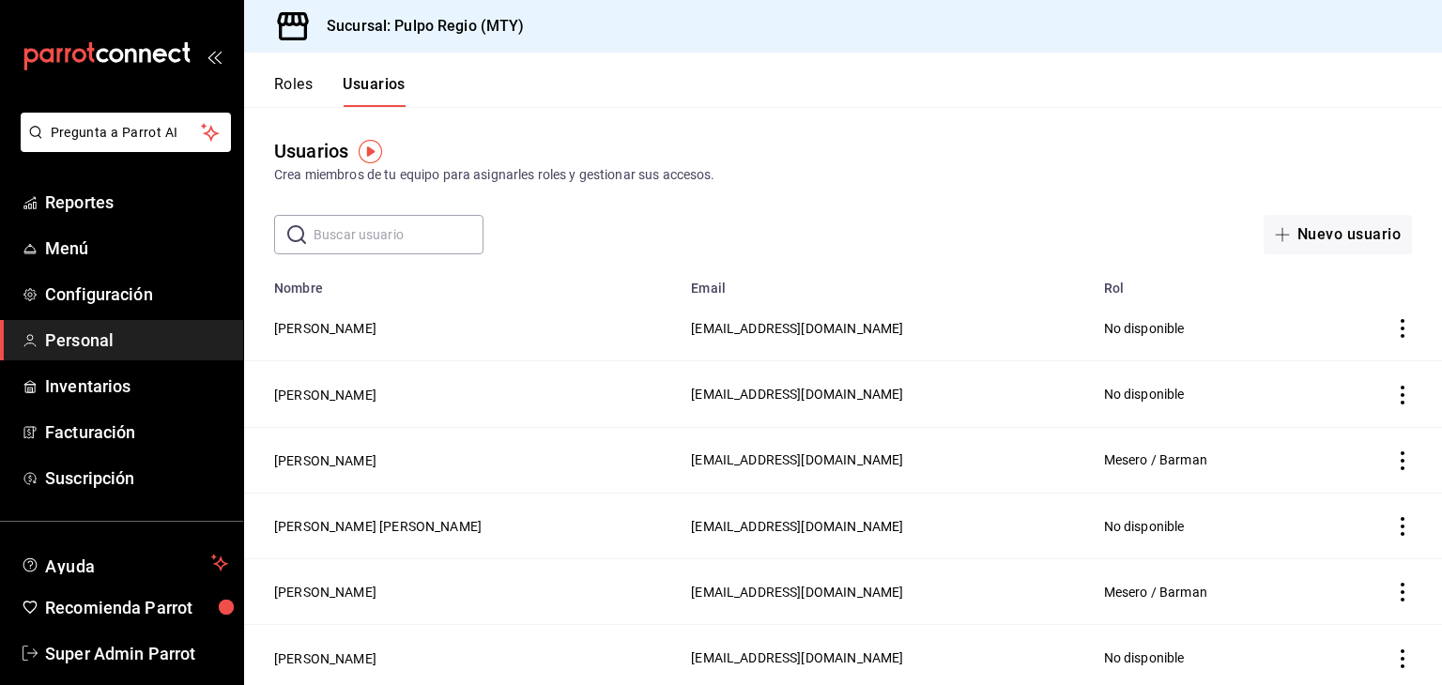
click at [1393, 590] on icon "actions" at bounding box center [1402, 592] width 19 height 19
click at [1356, 610] on li "Eliminar" at bounding box center [1319, 620] width 158 height 53
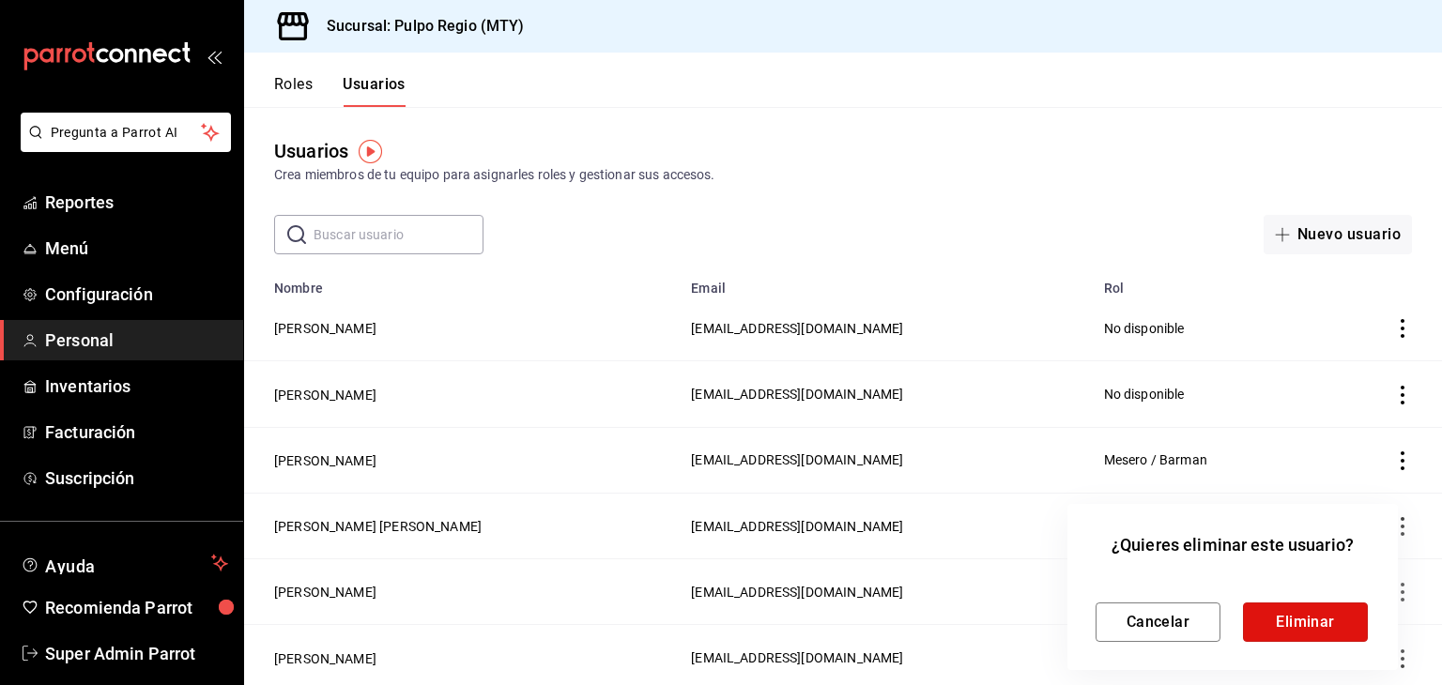
click at [1356, 610] on button "Eliminar" at bounding box center [1305, 622] width 125 height 39
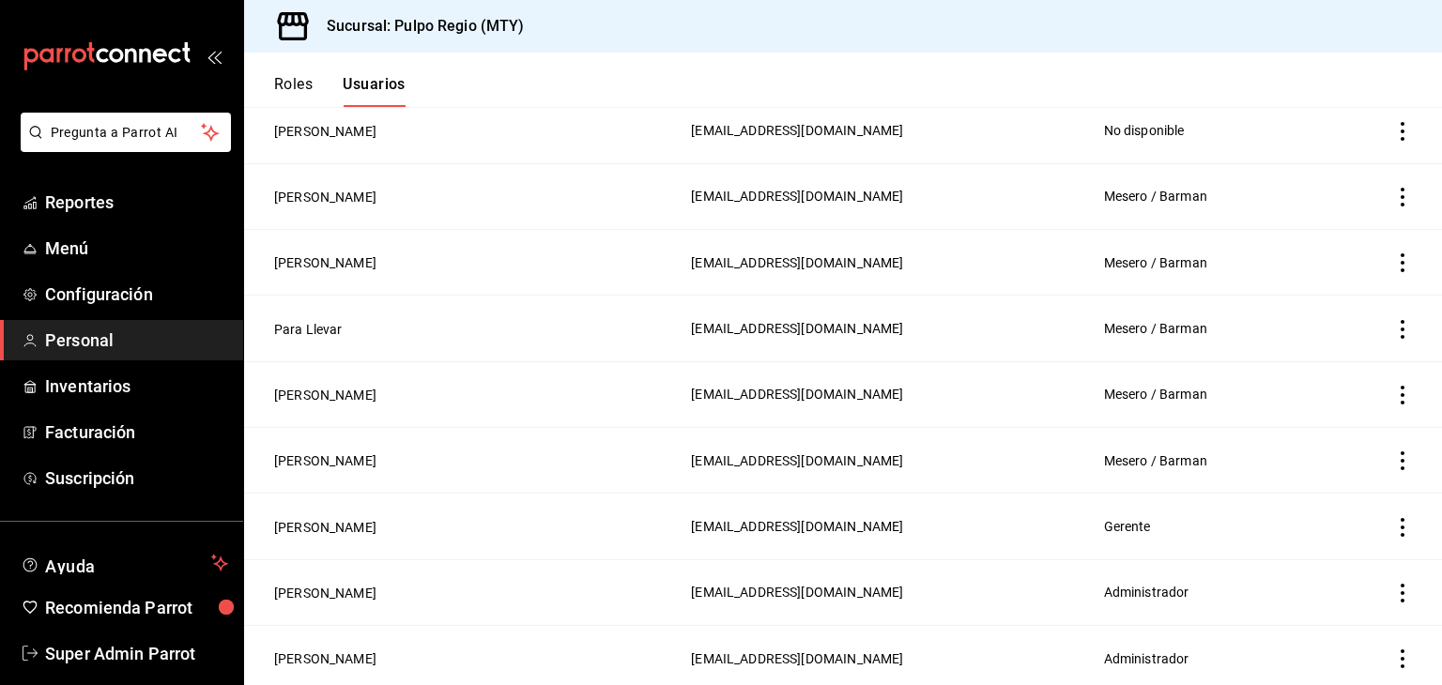
scroll to position [601, 0]
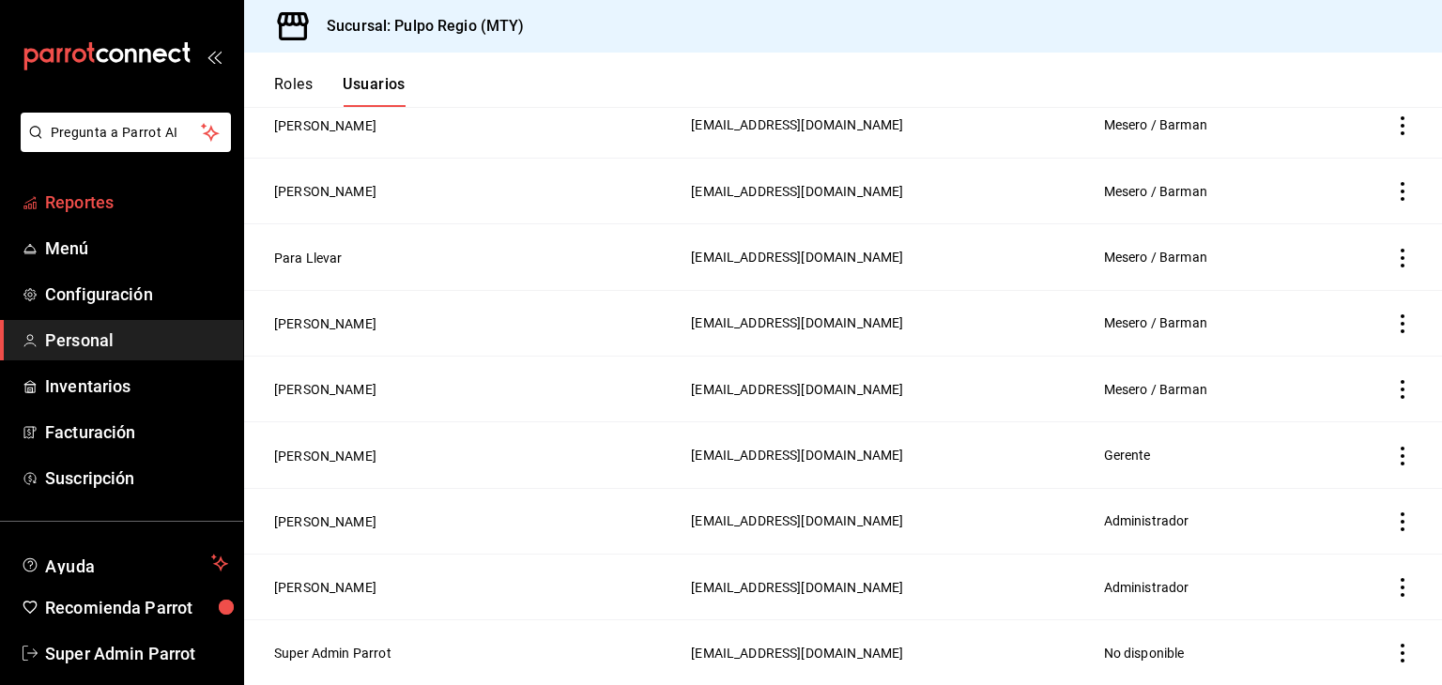
click at [98, 206] on span "Reportes" at bounding box center [136, 202] width 183 height 25
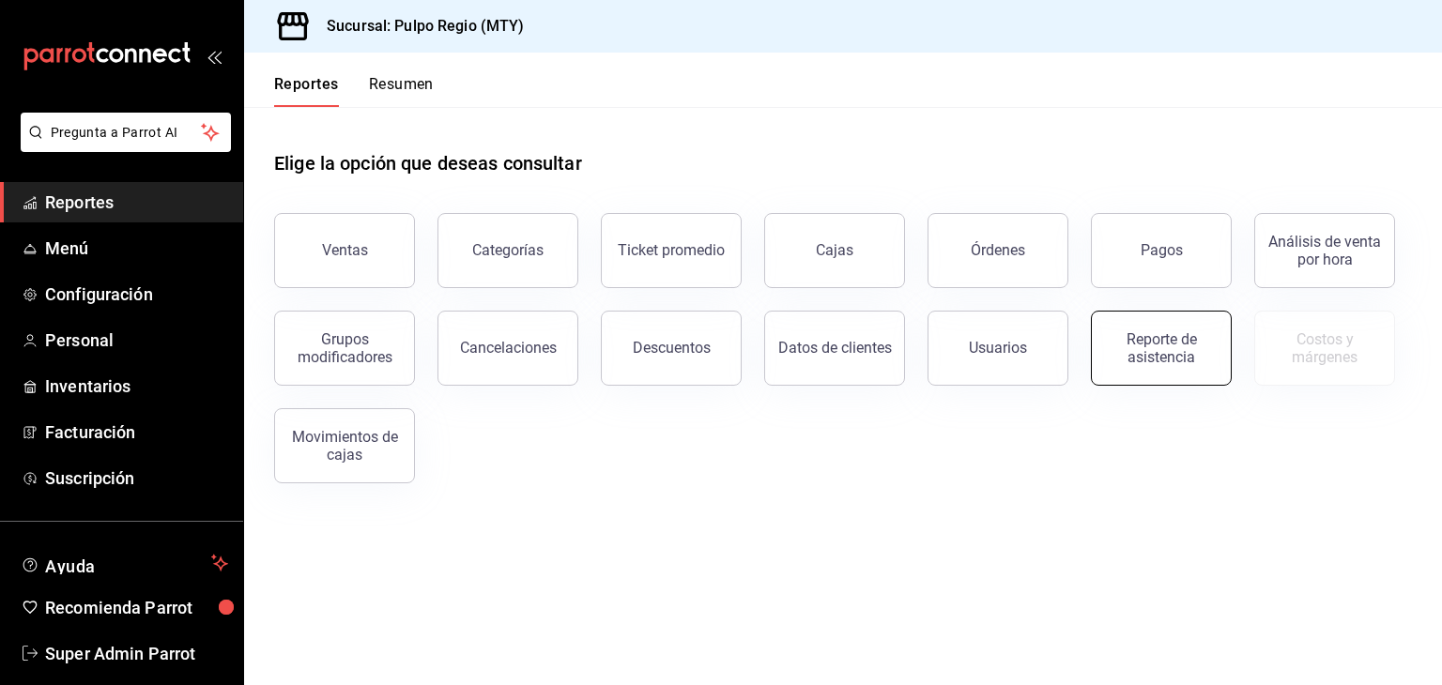
click at [1169, 354] on div "Reporte de asistencia" at bounding box center [1161, 348] width 116 height 36
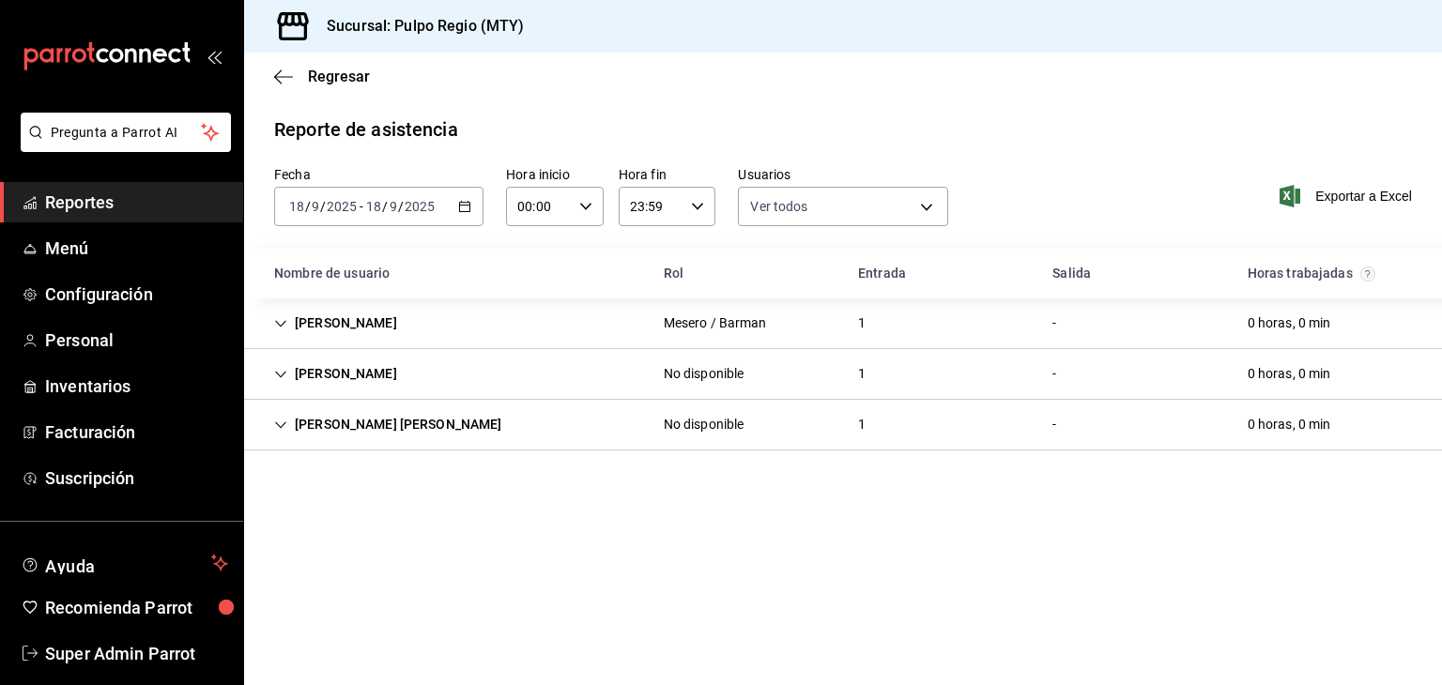
click at [458, 211] on icon "button" at bounding box center [464, 206] width 13 height 13
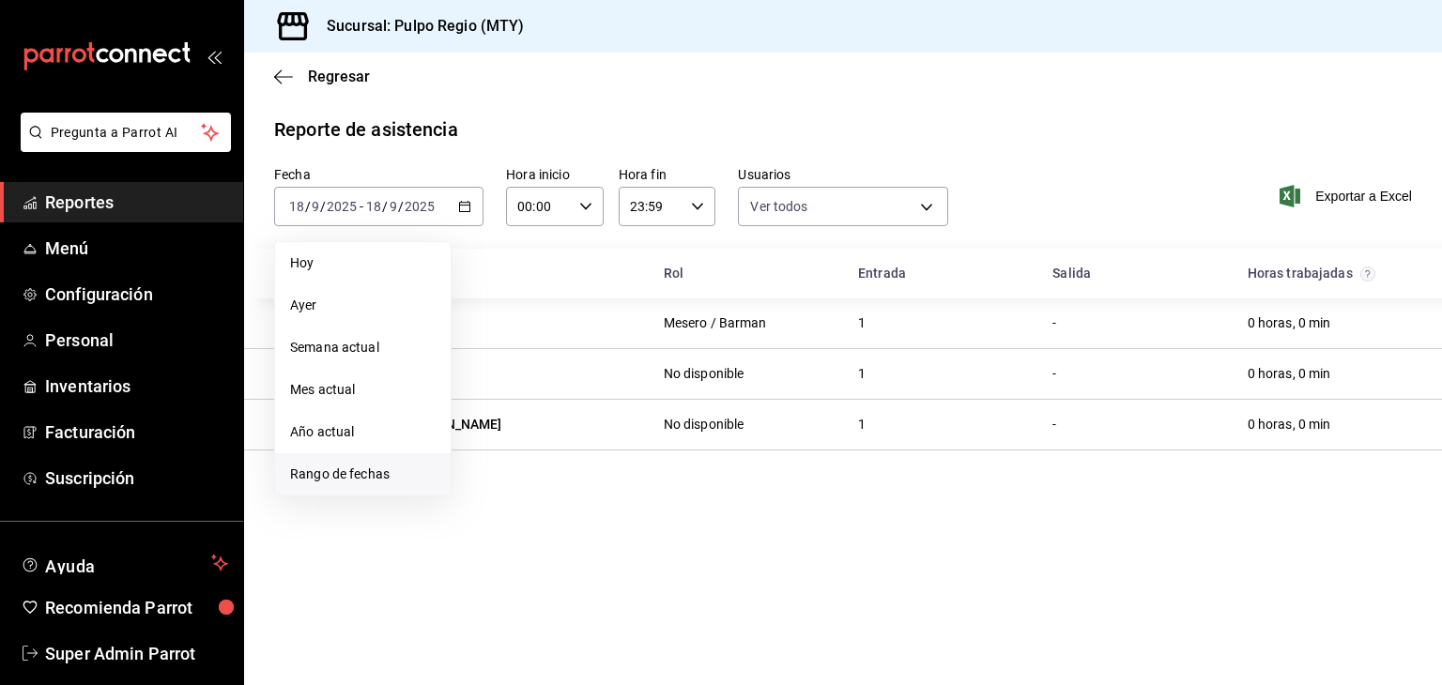
click at [387, 471] on span "Rango de fechas" at bounding box center [363, 475] width 146 height 20
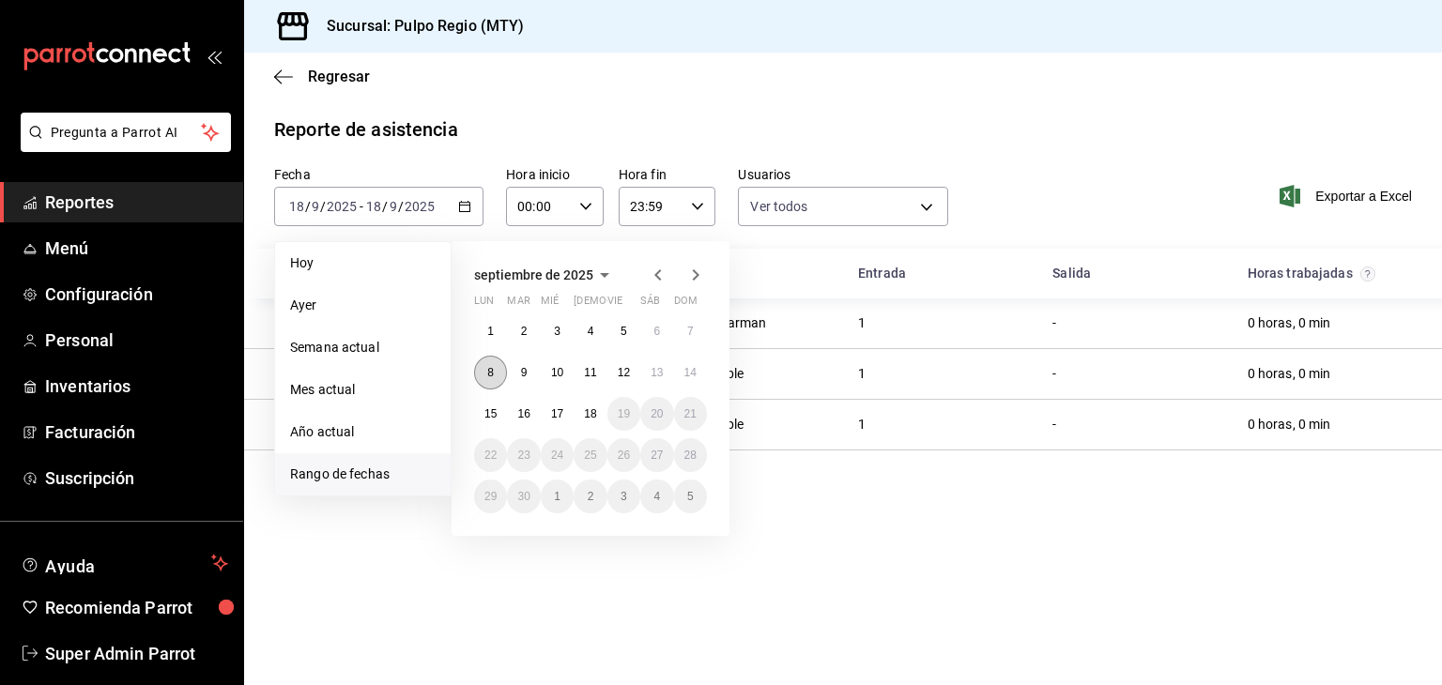
click at [486, 373] on button "8" at bounding box center [490, 373] width 33 height 34
click at [697, 376] on button "14" at bounding box center [690, 373] width 33 height 34
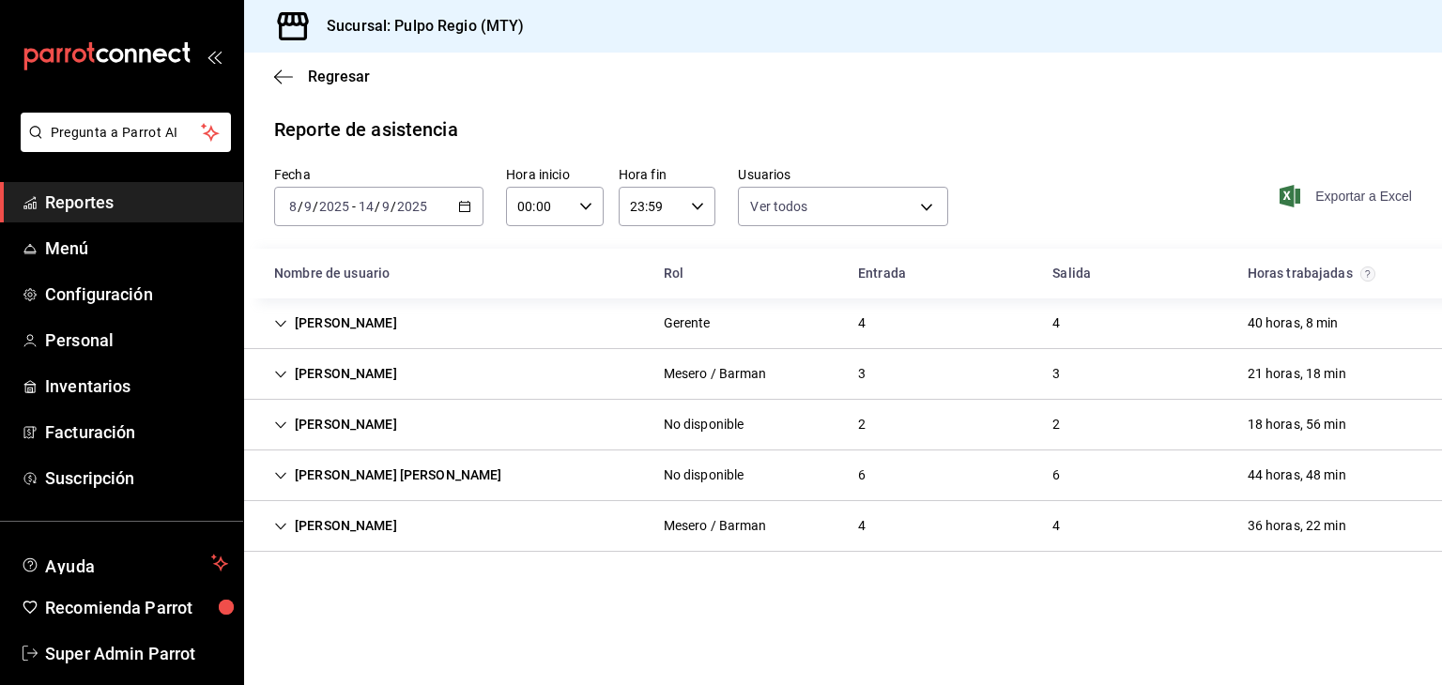
click at [1332, 192] on span "Exportar a Excel" at bounding box center [1347, 196] width 129 height 23
click at [99, 230] on link "Menú" at bounding box center [121, 248] width 243 height 40
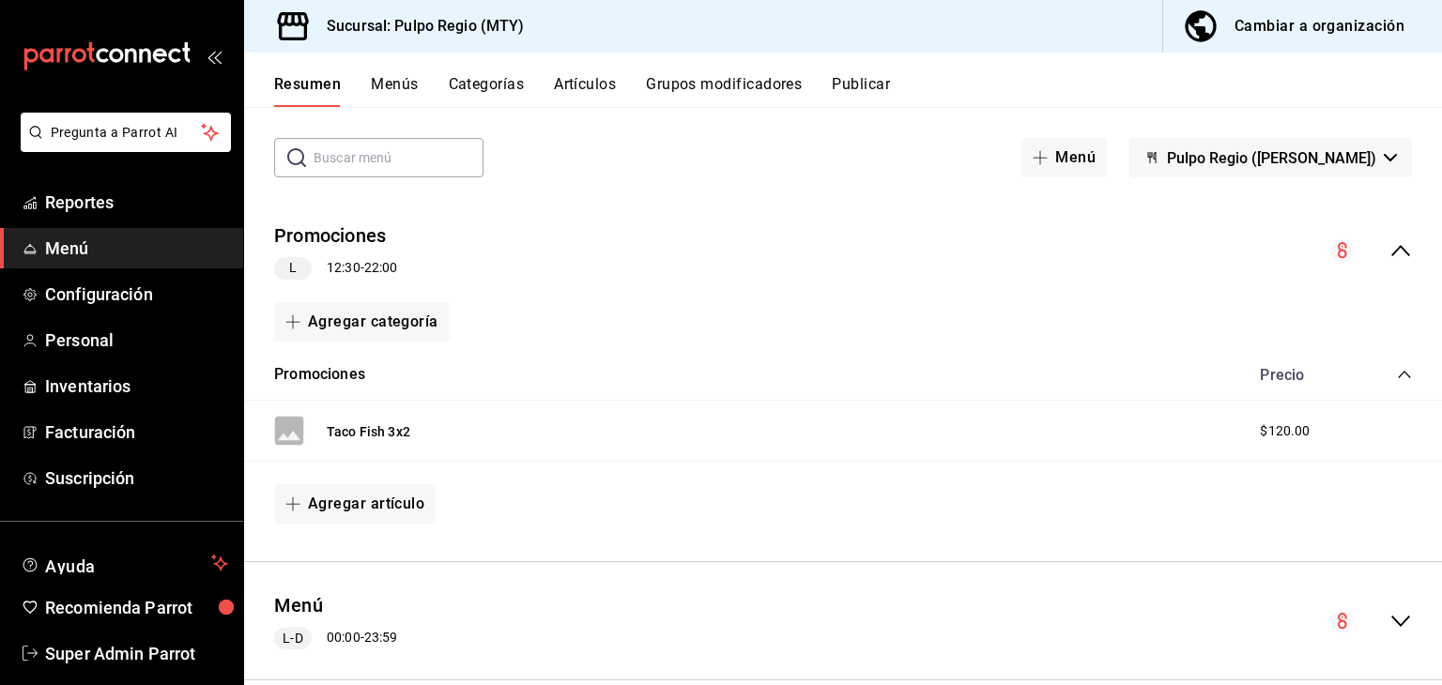
scroll to position [75, 0]
click at [360, 235] on button "Promociones" at bounding box center [330, 237] width 112 height 27
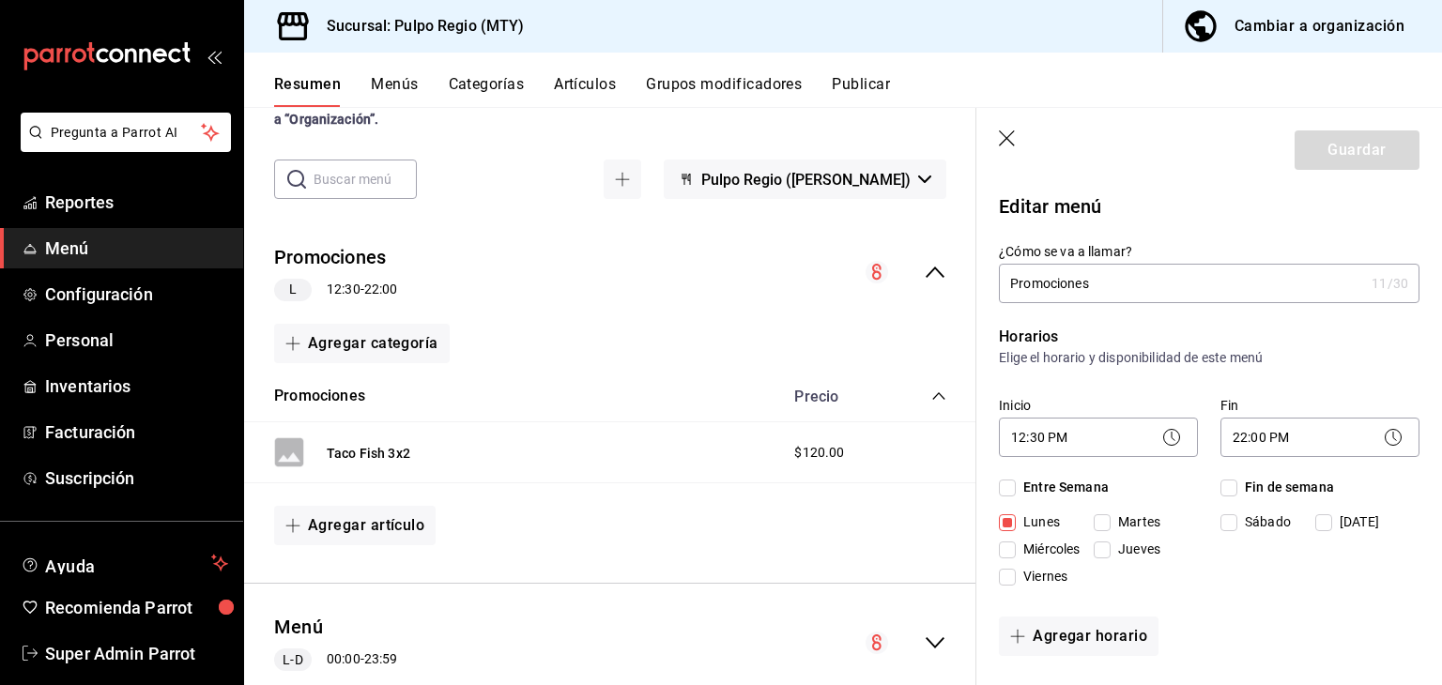
click at [1006, 142] on icon "button" at bounding box center [1008, 139] width 19 height 19
checkbox input "false"
type input "1758236108877"
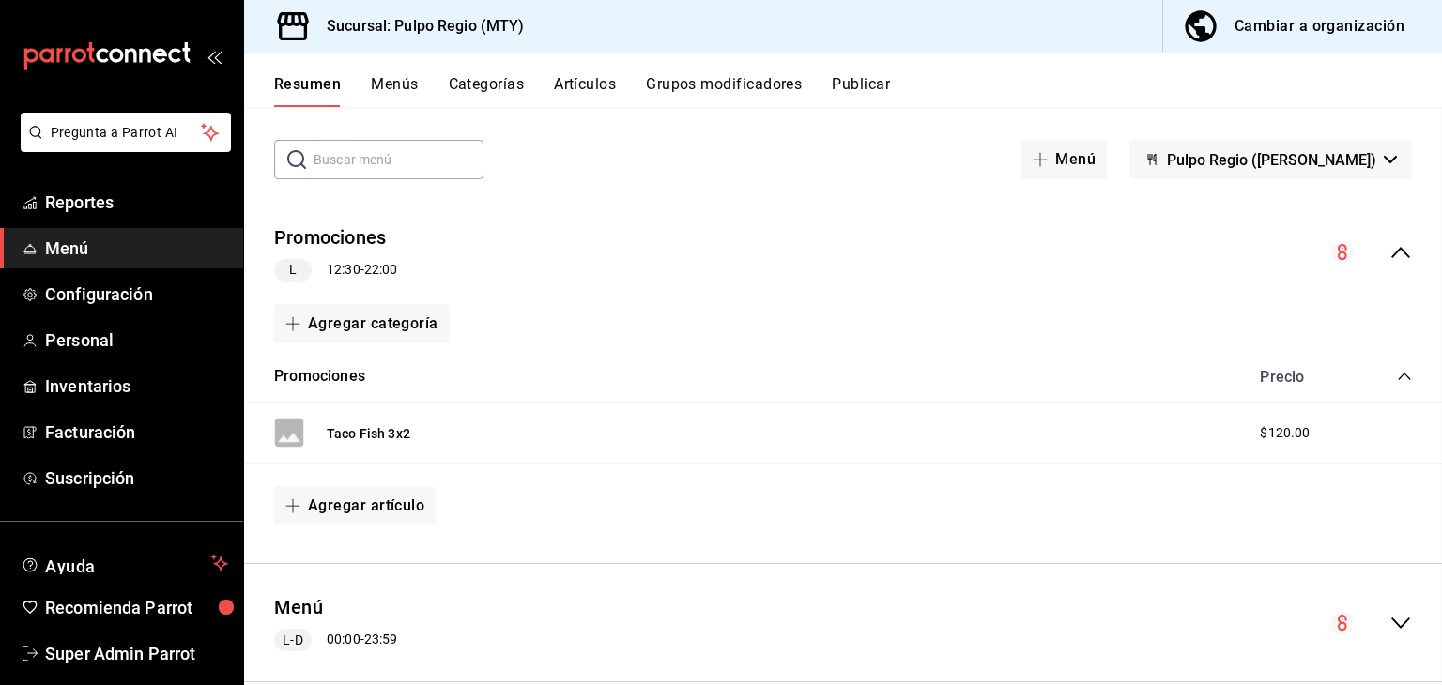
checkbox input "false"
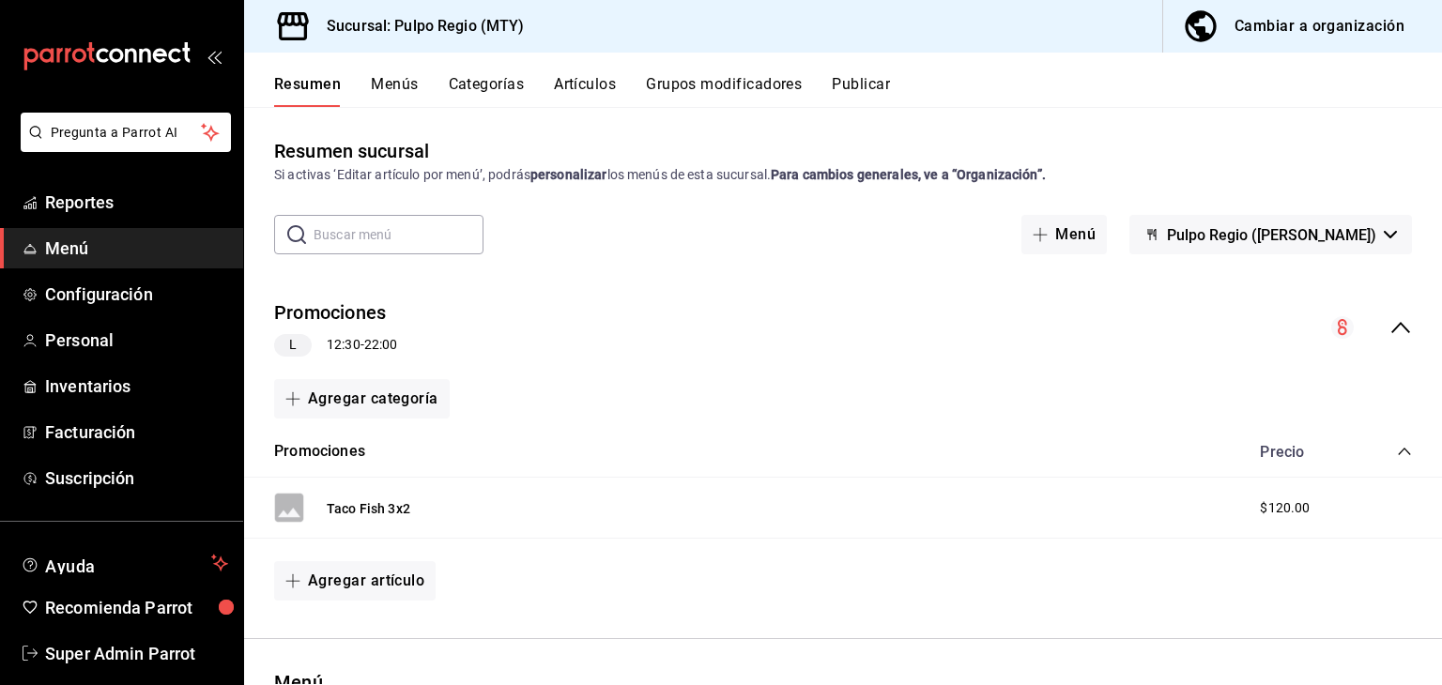
click at [1348, 33] on div "Cambiar a organización" at bounding box center [1319, 26] width 170 height 26
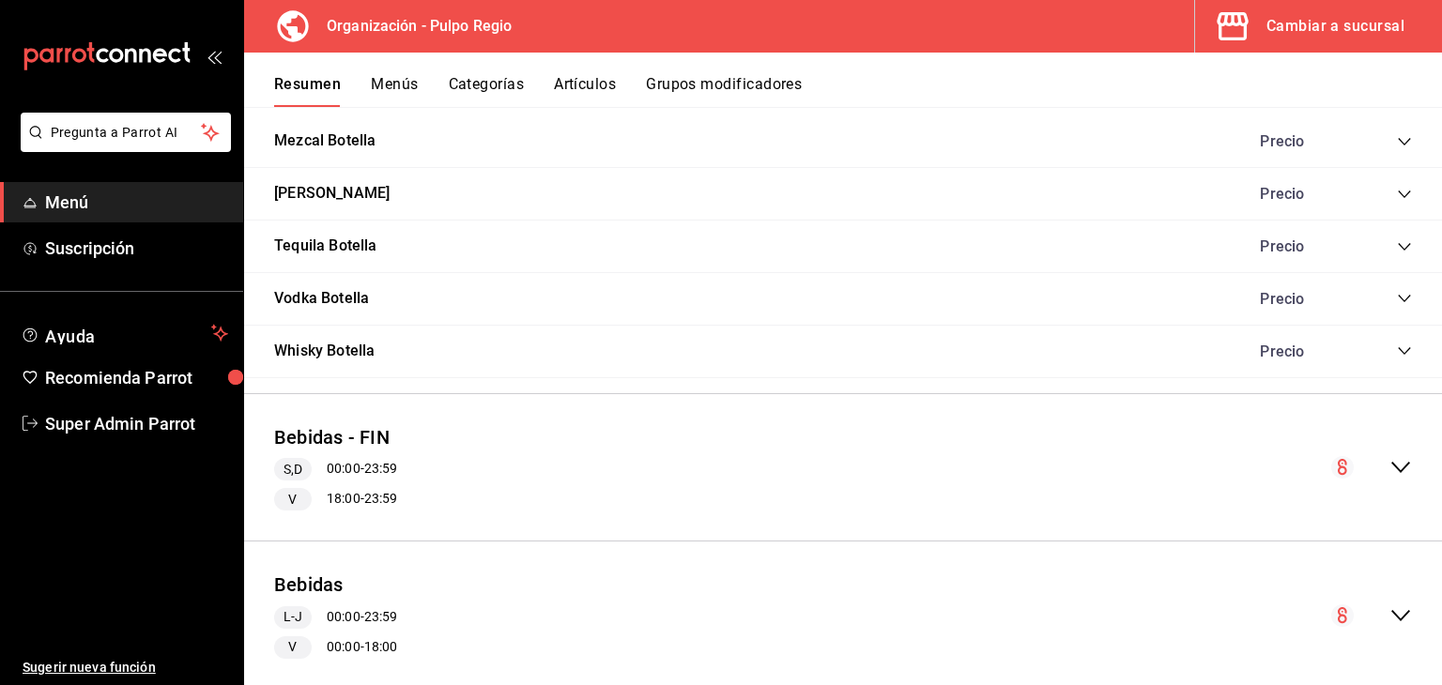
scroll to position [1380, 0]
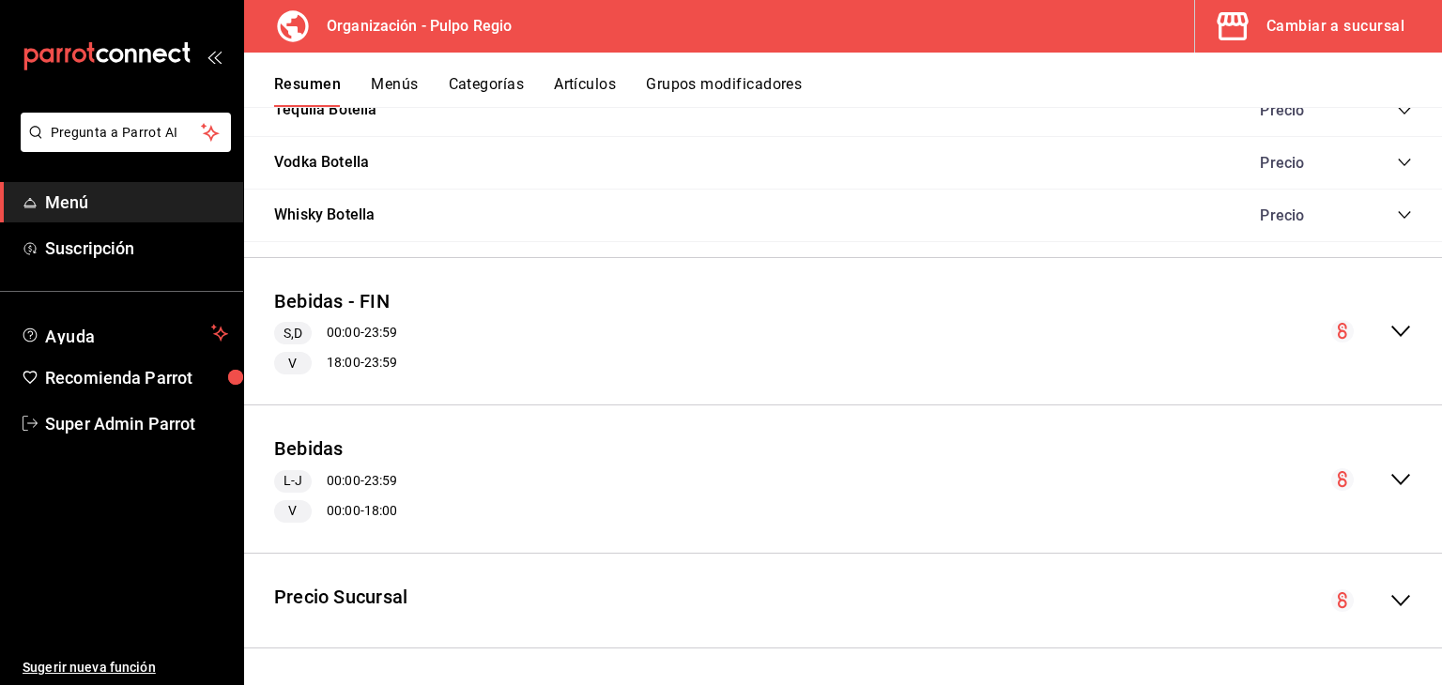
click at [1123, 151] on div "Vodka Botella Precio" at bounding box center [843, 163] width 1198 height 53
click at [45, 195] on span "Menú" at bounding box center [136, 202] width 183 height 25
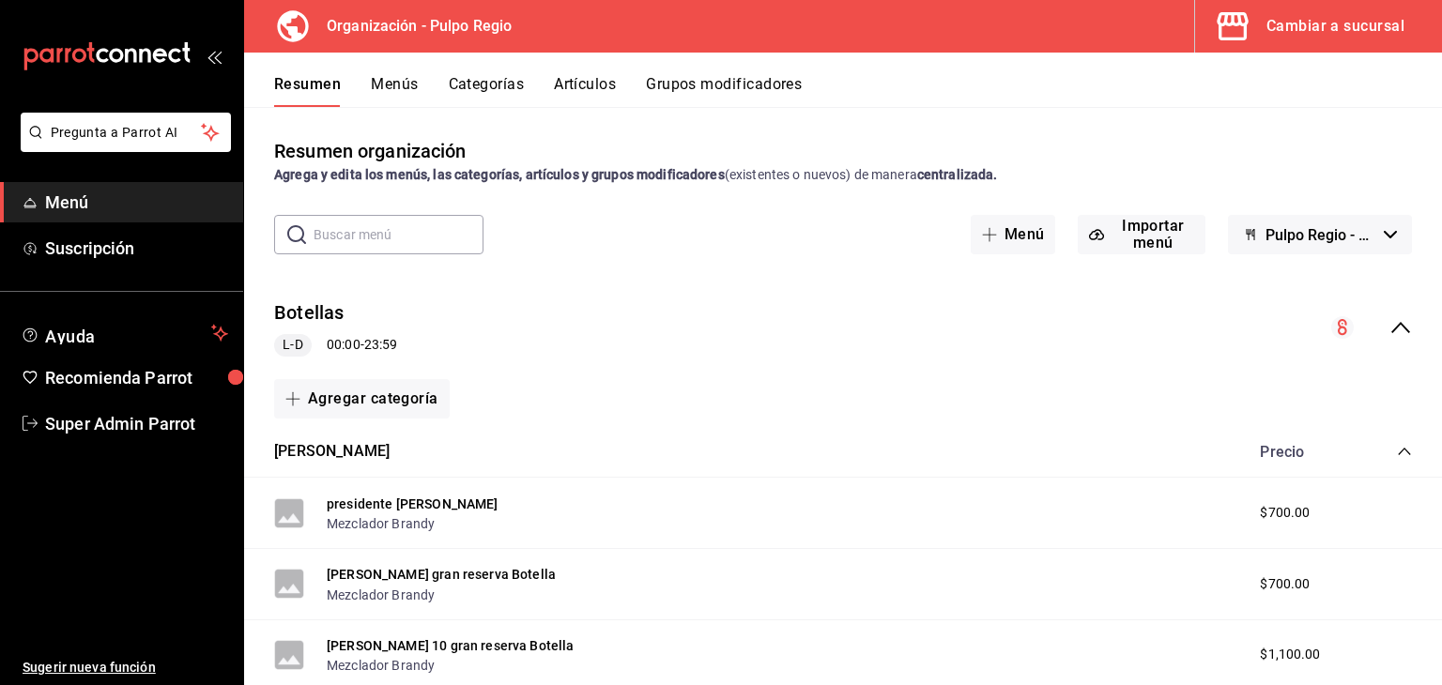
click at [1268, 27] on div "Cambiar a sucursal" at bounding box center [1335, 26] width 138 height 26
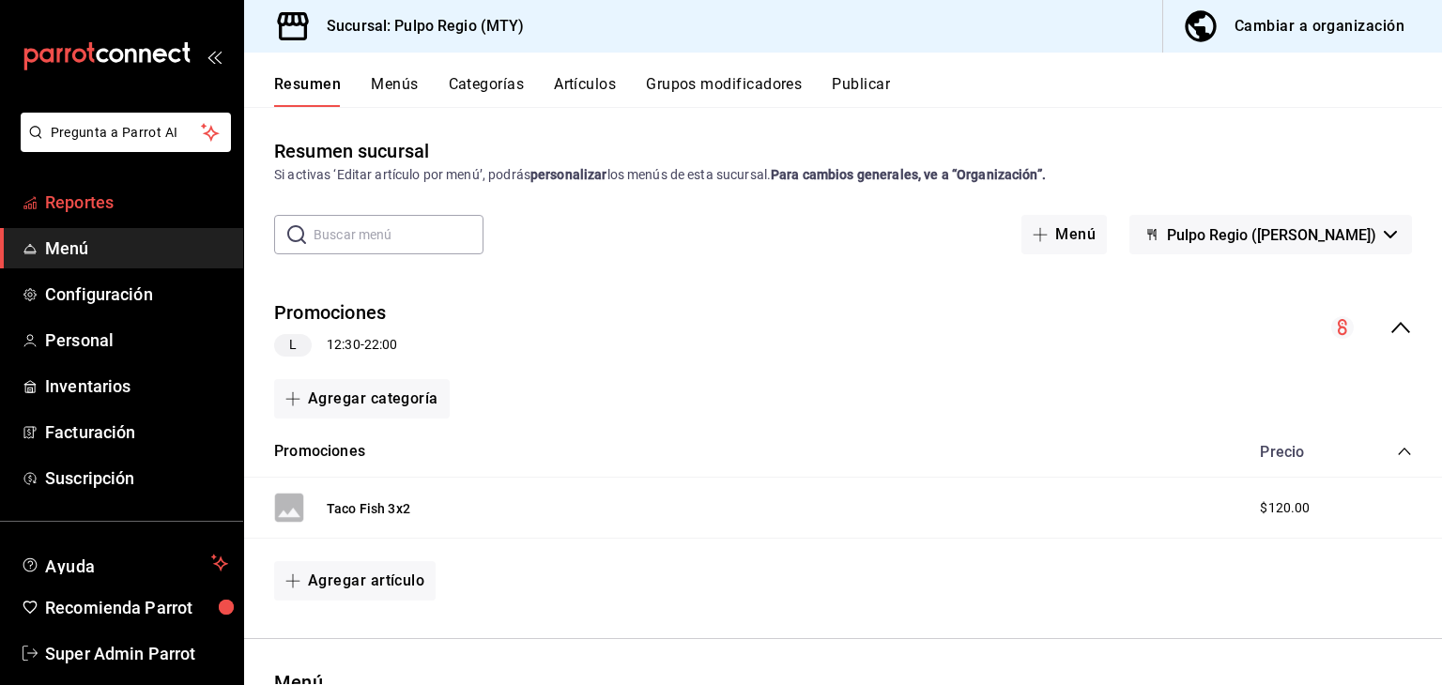
click at [57, 205] on span "Reportes" at bounding box center [136, 202] width 183 height 25
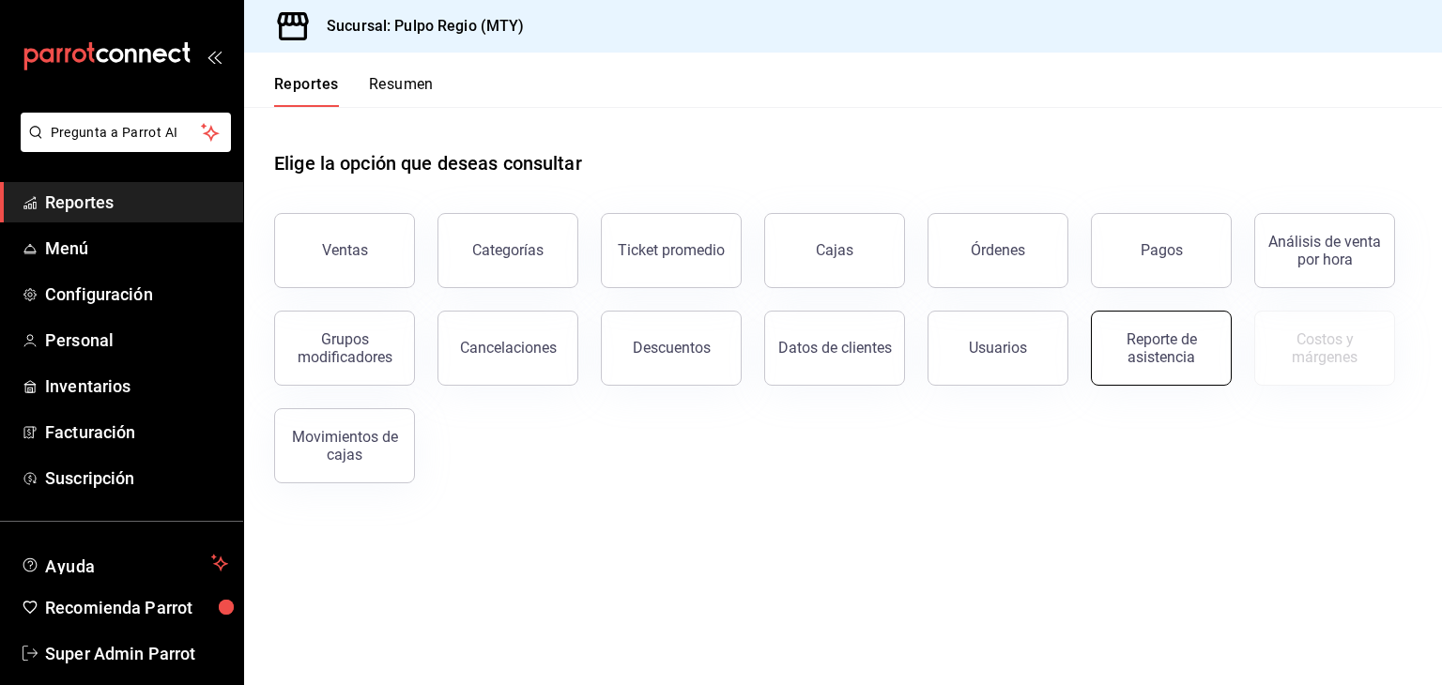
click at [1145, 349] on div "Reporte de asistencia" at bounding box center [1161, 348] width 116 height 36
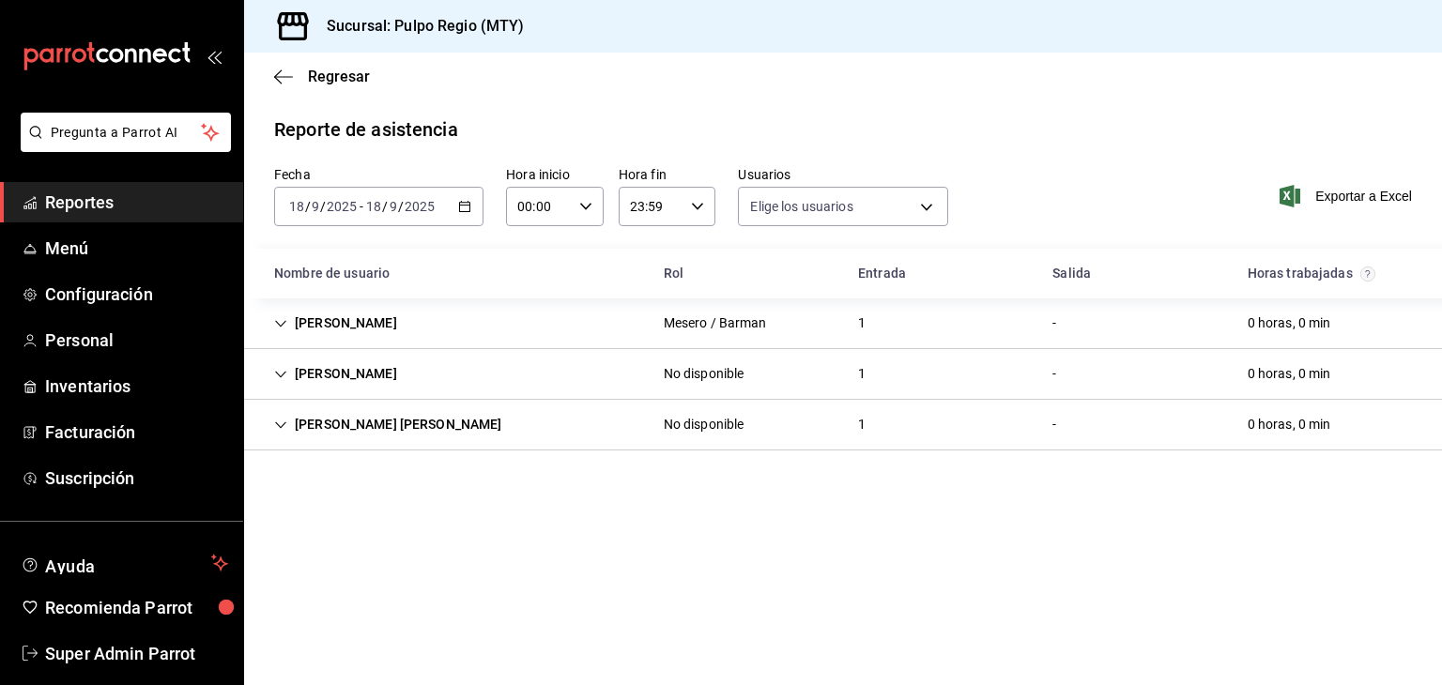
type input "fbfeba4e-6817-4545-a8fa-aa6e41250475,288bf7b2-62d9-4a03-abf2-e7c54f5445af,b6531…"
click at [462, 210] on icon "button" at bounding box center [464, 206] width 13 height 13
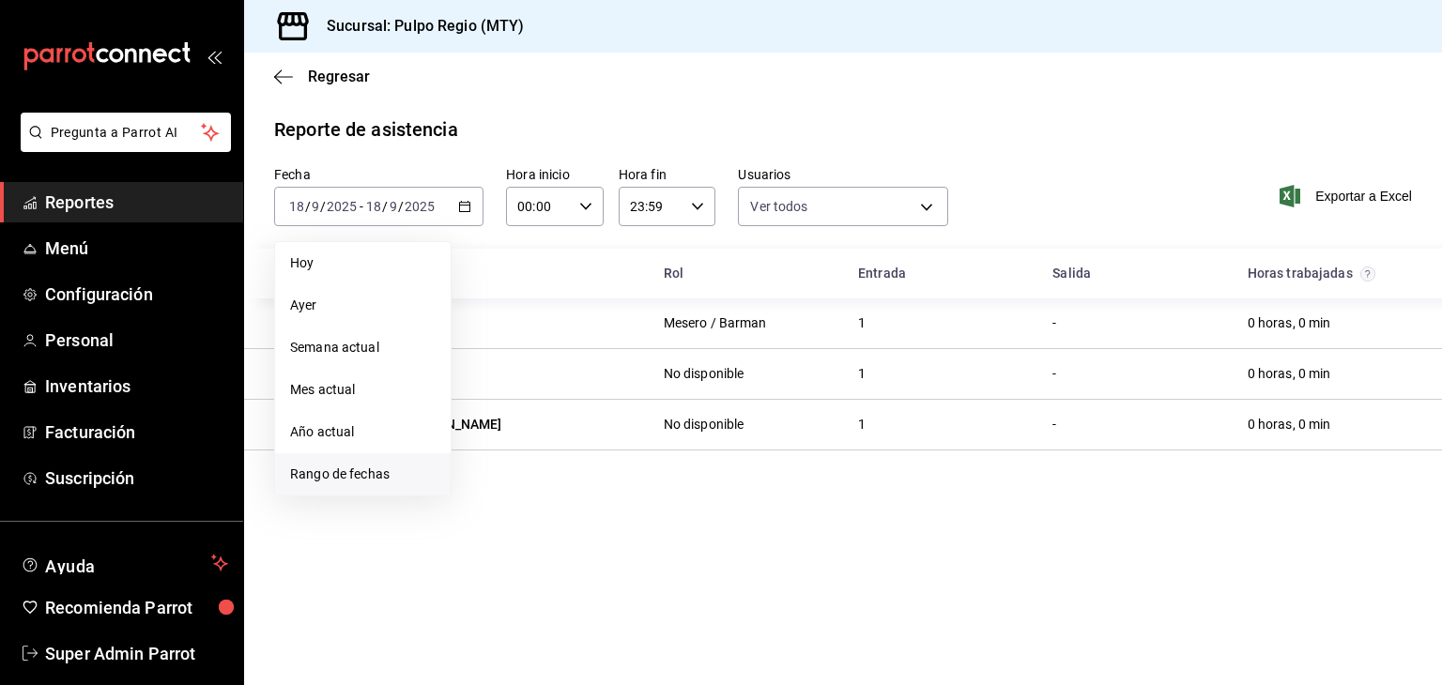
click at [426, 474] on span "Rango de fechas" at bounding box center [363, 475] width 146 height 20
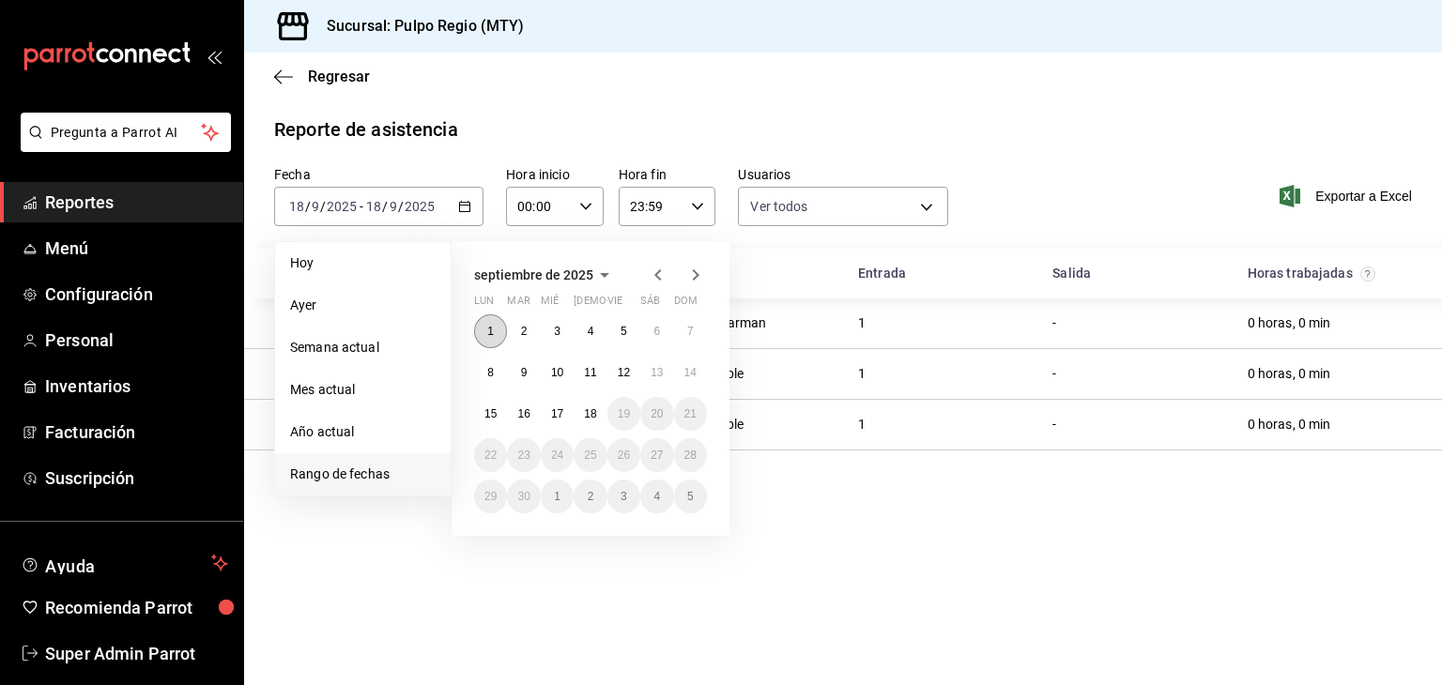
click at [499, 334] on button "1" at bounding box center [490, 331] width 33 height 34
click at [692, 335] on abbr "7" at bounding box center [690, 331] width 7 height 13
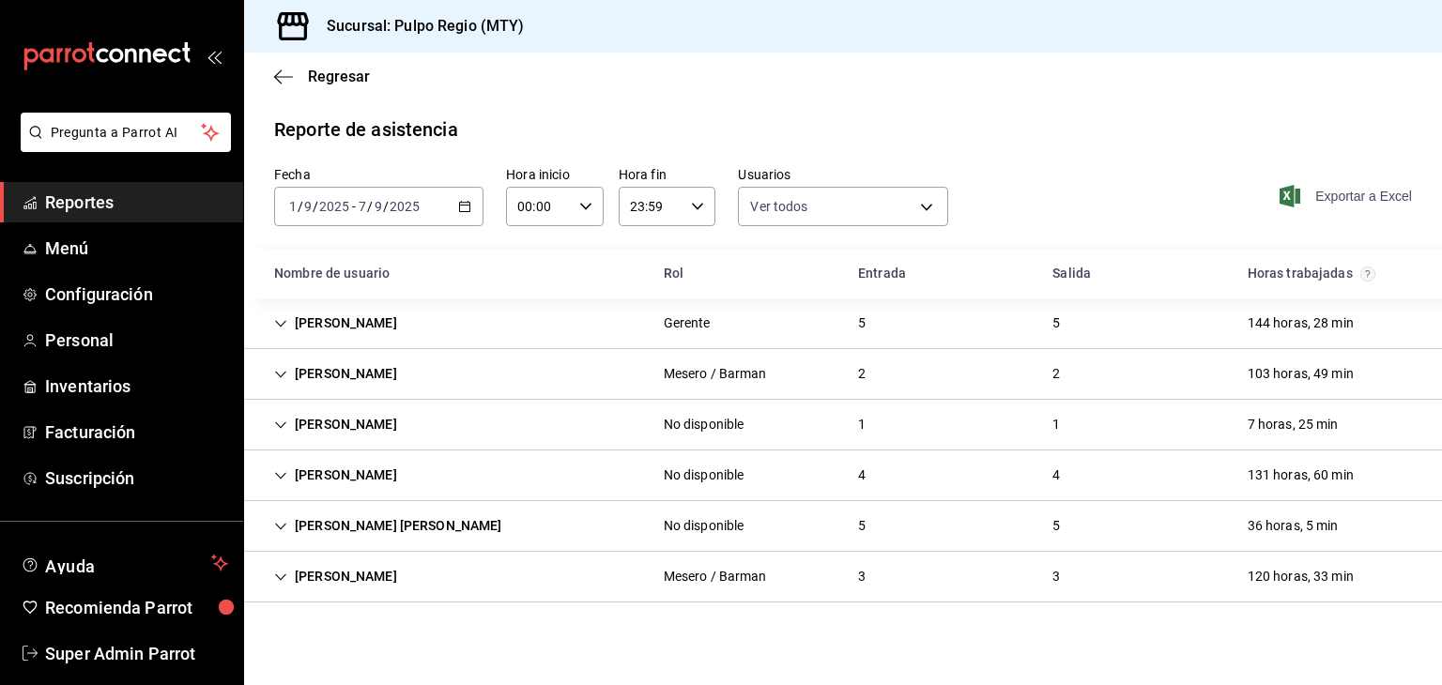
click at [1307, 189] on span "Exportar a Excel" at bounding box center [1347, 196] width 129 height 23
click at [270, 76] on div "Regresar" at bounding box center [843, 77] width 1198 height 48
click at [274, 77] on icon "button" at bounding box center [278, 76] width 8 height 14
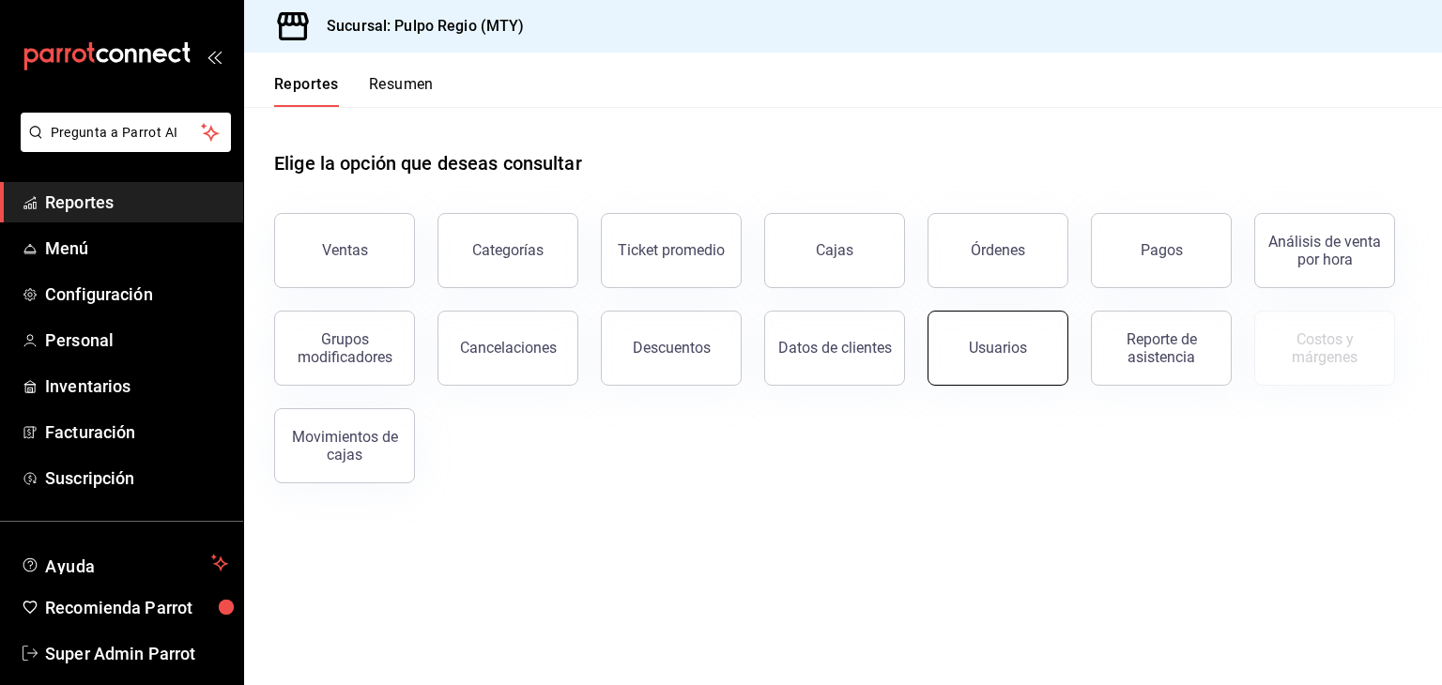
click at [944, 377] on button "Usuarios" at bounding box center [997, 348] width 141 height 75
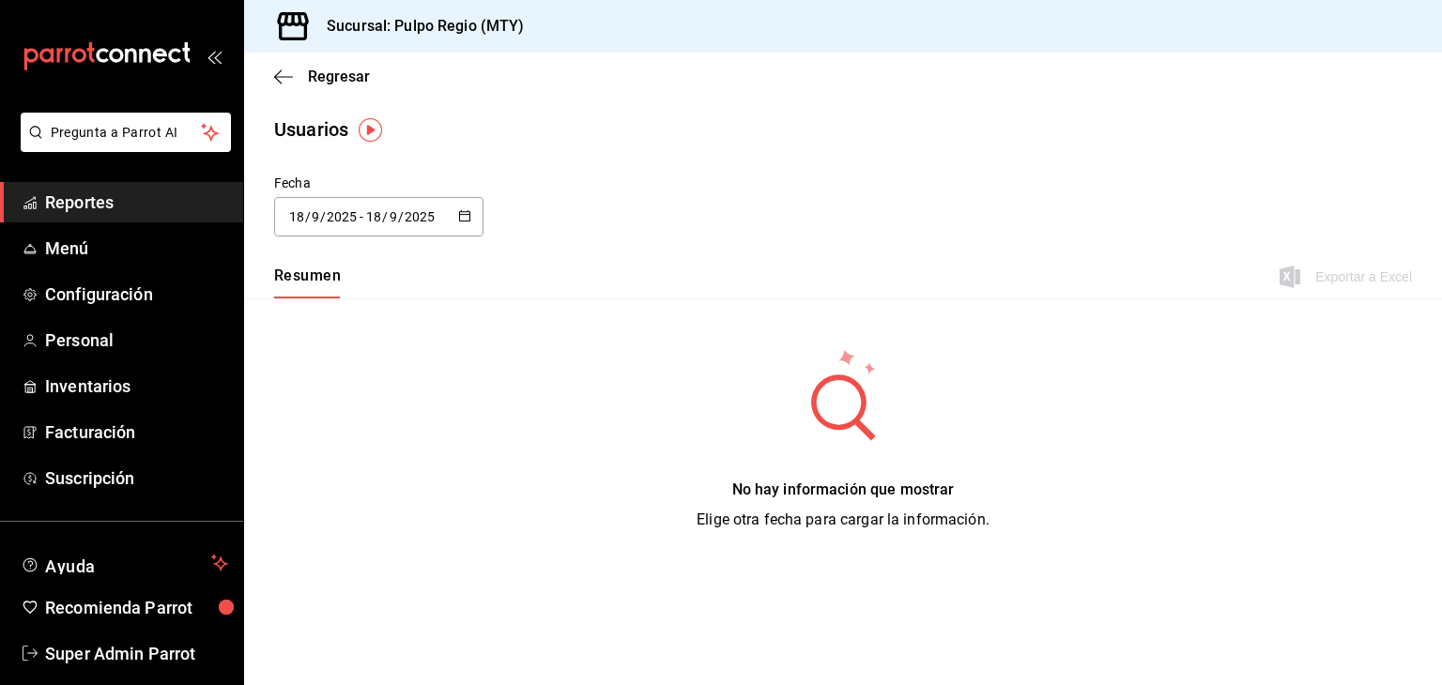
click at [274, 65] on div "Regresar" at bounding box center [843, 77] width 1198 height 48
click at [278, 77] on icon "button" at bounding box center [283, 77] width 19 height 17
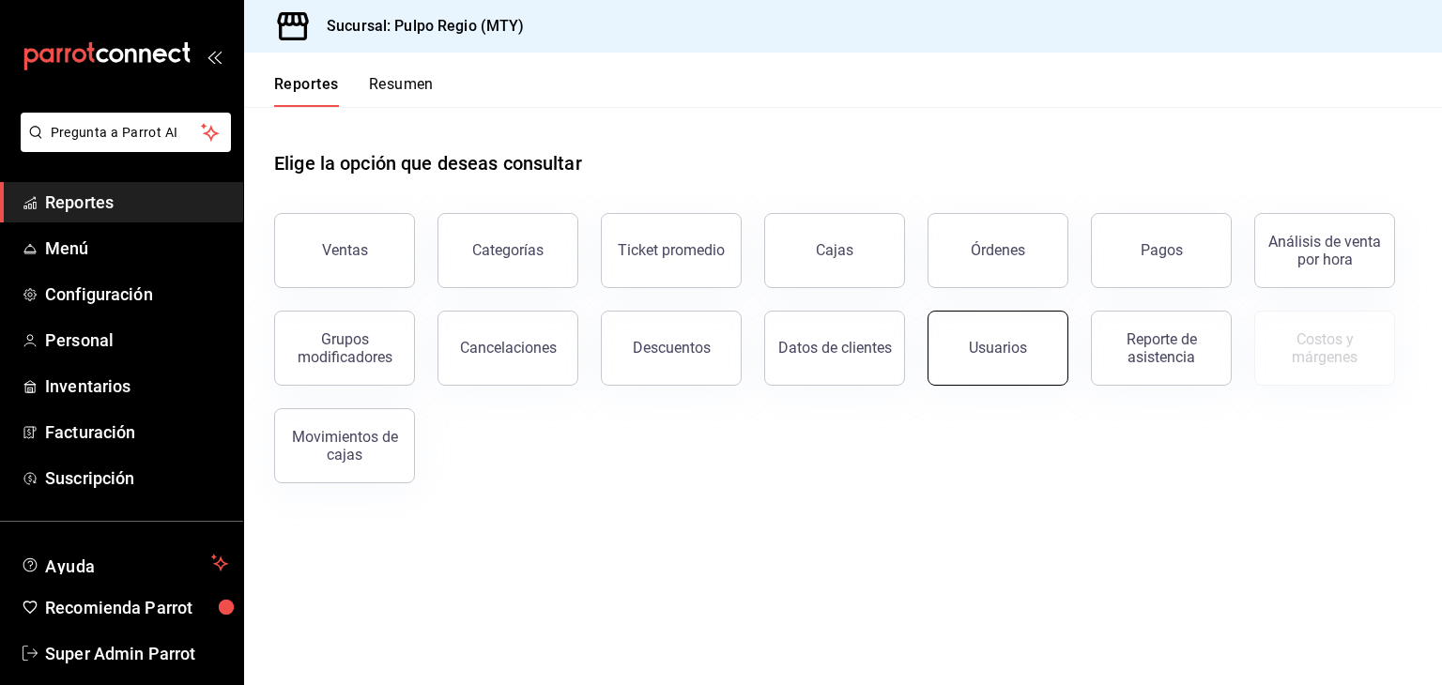
click at [943, 335] on button "Usuarios" at bounding box center [997, 348] width 141 height 75
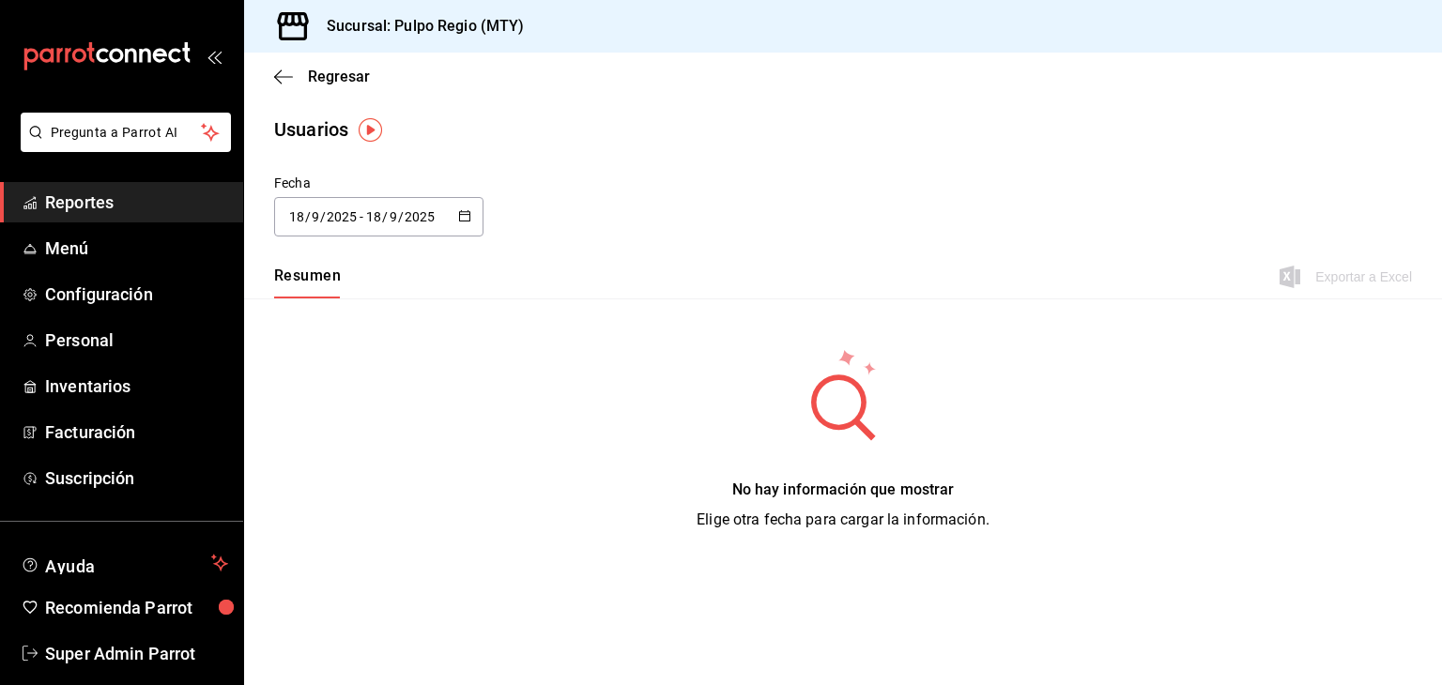
click at [473, 222] on div "[DATE] [DATE] - [DATE] [DATE]" at bounding box center [378, 216] width 209 height 39
click at [406, 311] on li "Ayer" at bounding box center [362, 319] width 177 height 42
type input "[DATE]"
type input "17"
type input "[DATE]"
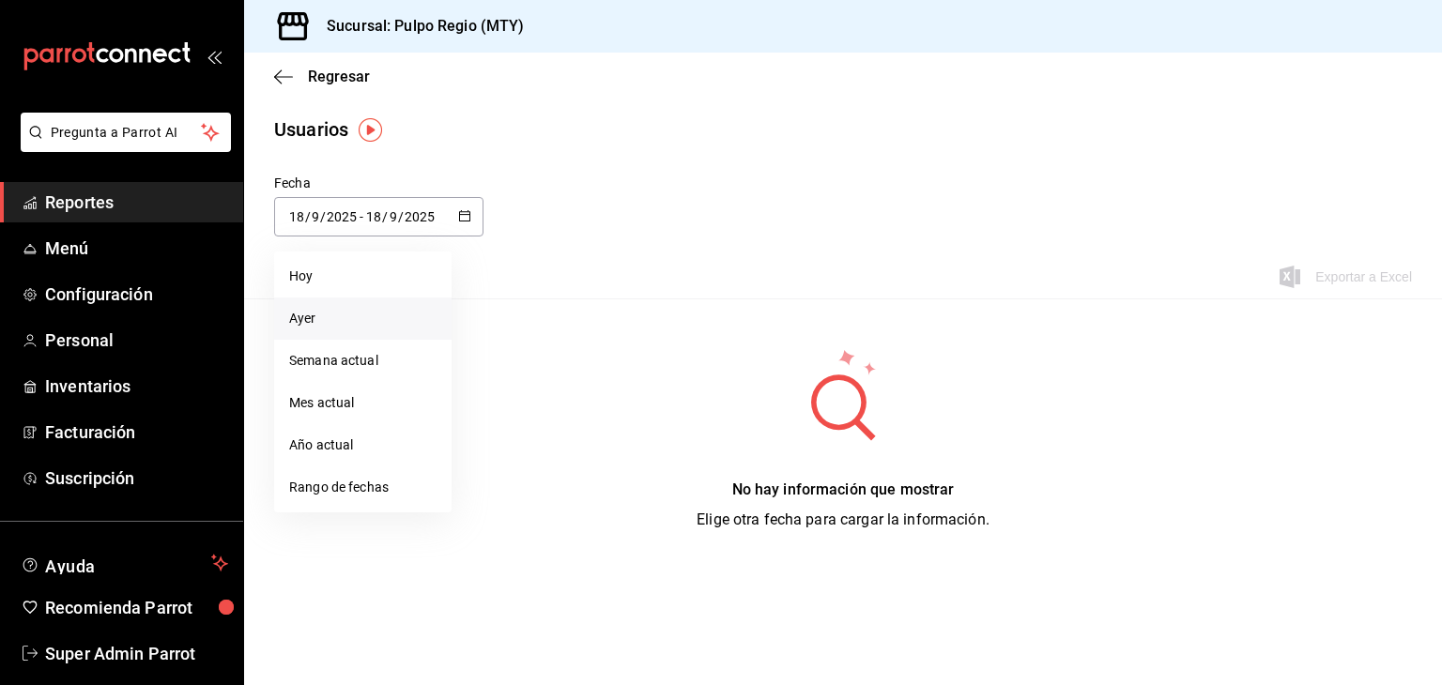
type input "17"
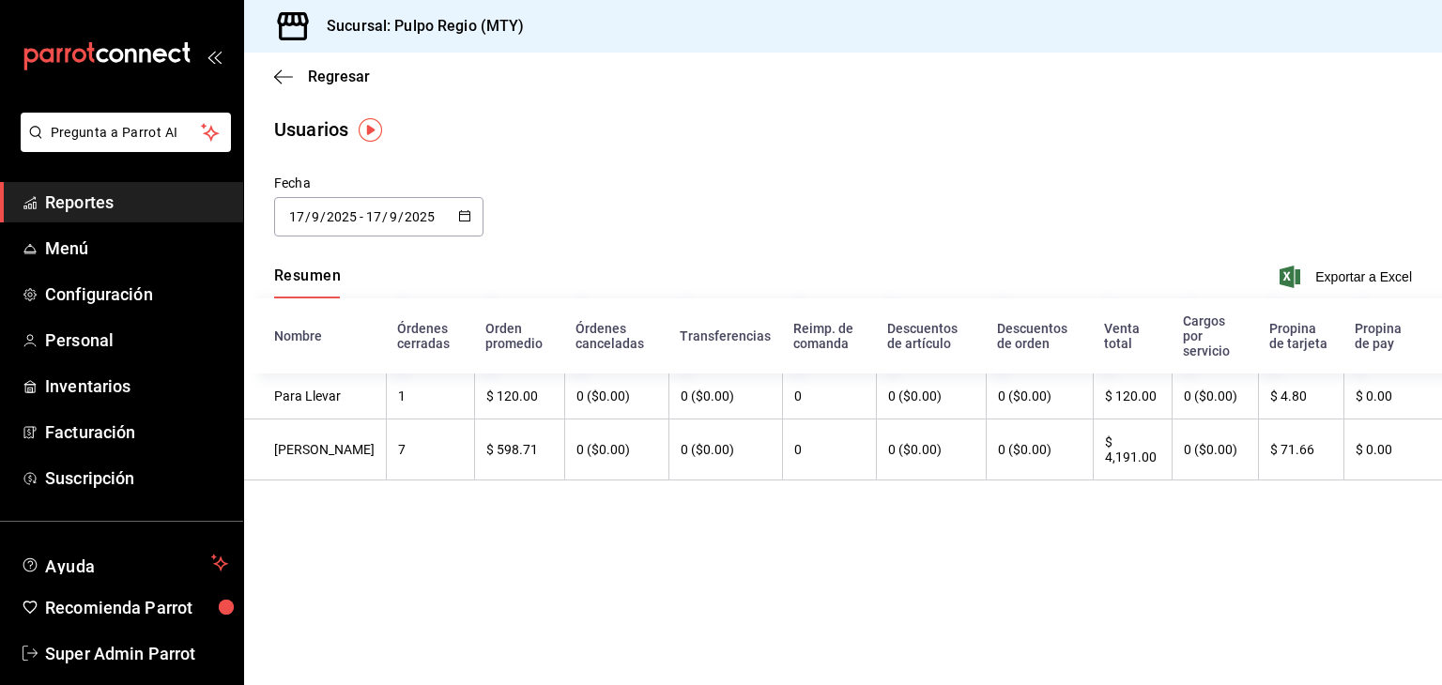
click at [114, 197] on span "Reportes" at bounding box center [136, 202] width 183 height 25
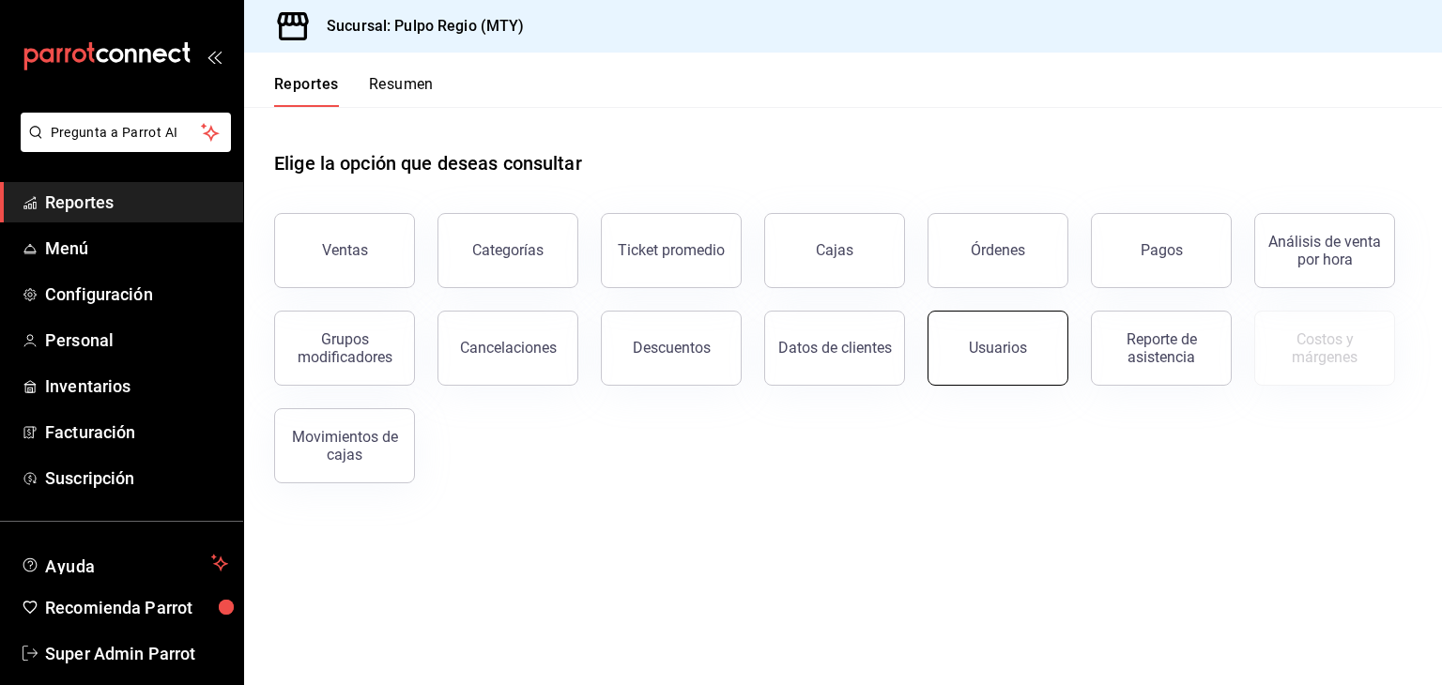
click at [950, 358] on button "Usuarios" at bounding box center [997, 348] width 141 height 75
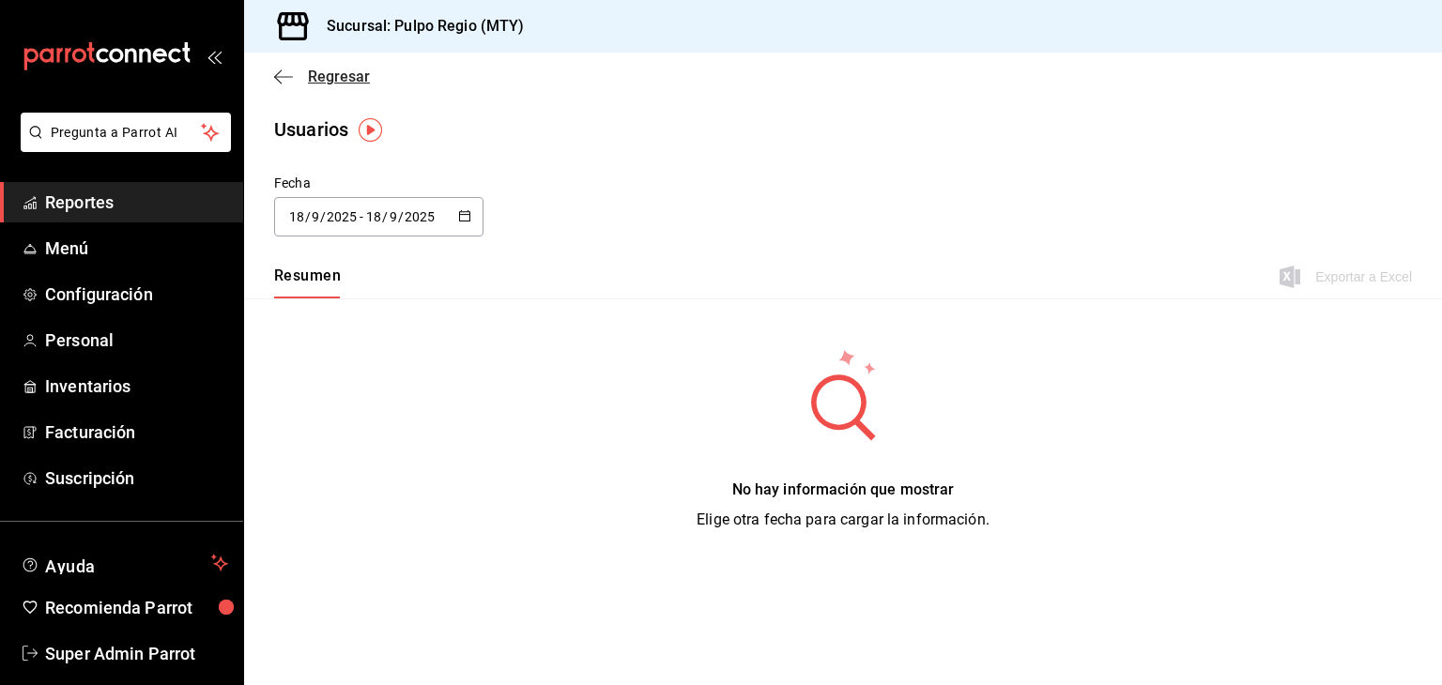
click at [290, 75] on icon "button" at bounding box center [283, 77] width 19 height 17
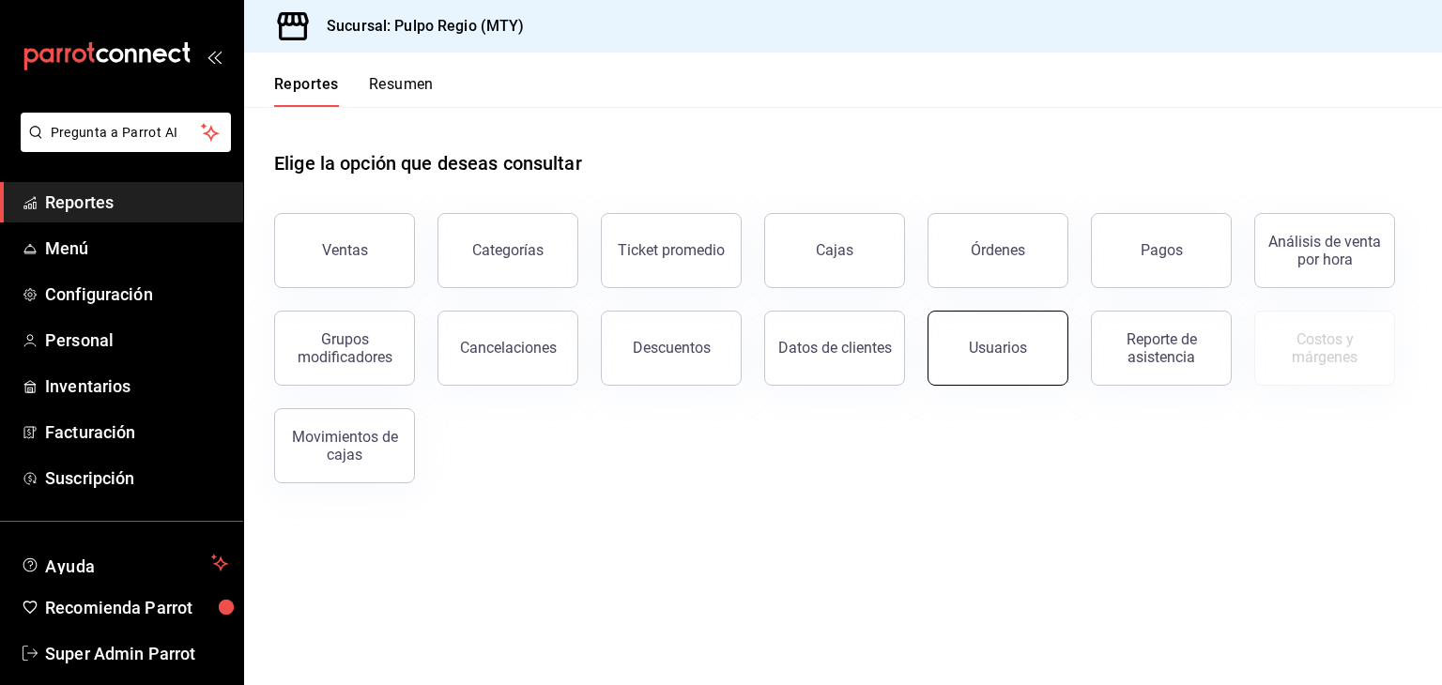
click at [975, 368] on button "Usuarios" at bounding box center [997, 348] width 141 height 75
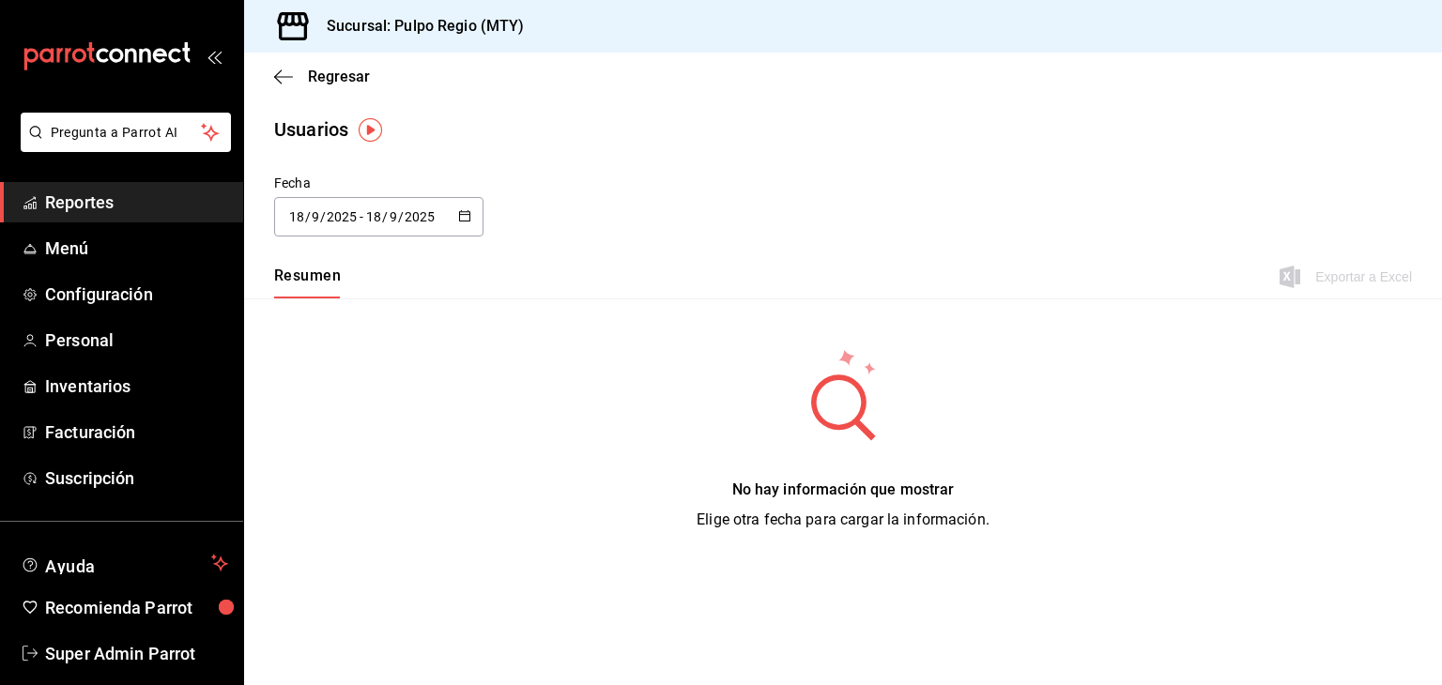
click at [308, 87] on div "Regresar" at bounding box center [843, 77] width 1198 height 48
click at [325, 80] on span "Regresar" at bounding box center [339, 77] width 62 height 18
